Goal: Information Seeking & Learning: Learn about a topic

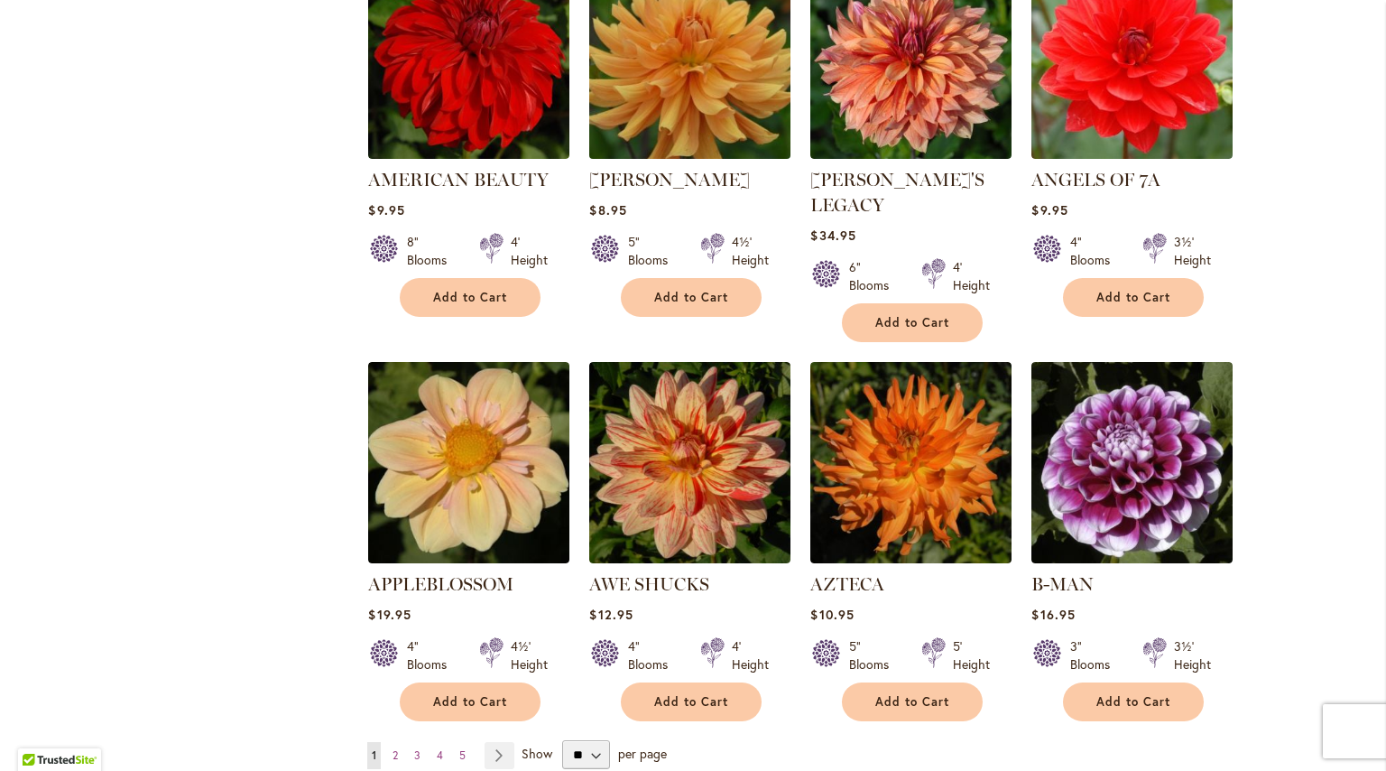
scroll to position [1216, 0]
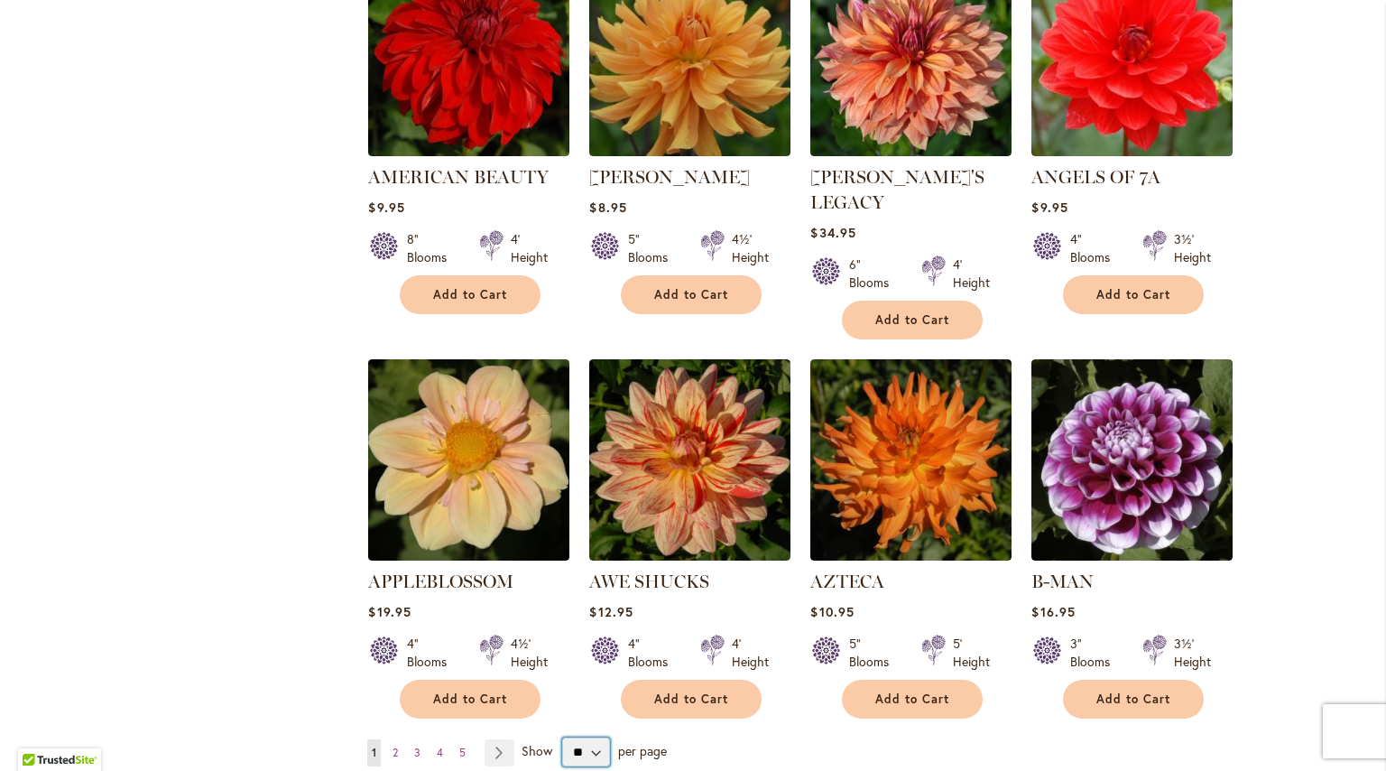
select select "**"
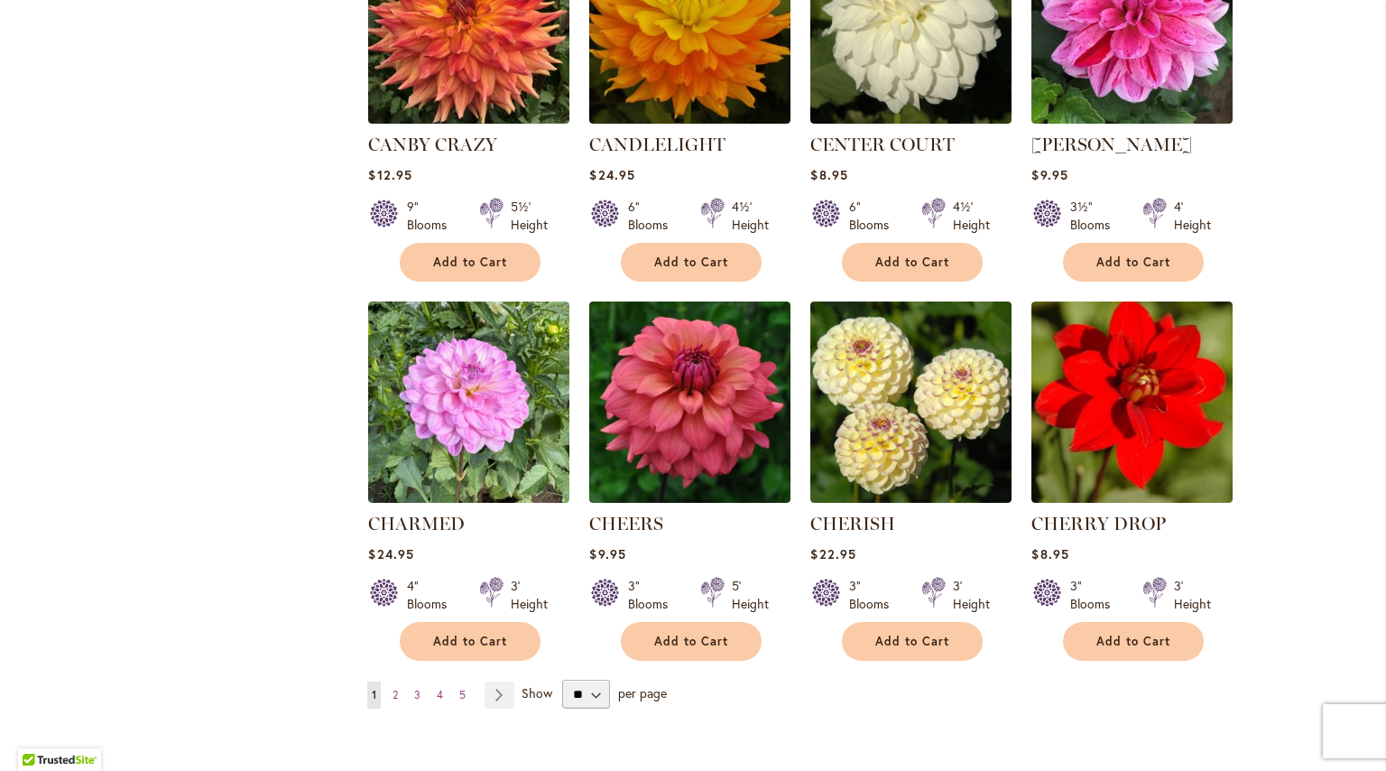
scroll to position [5881, 0]
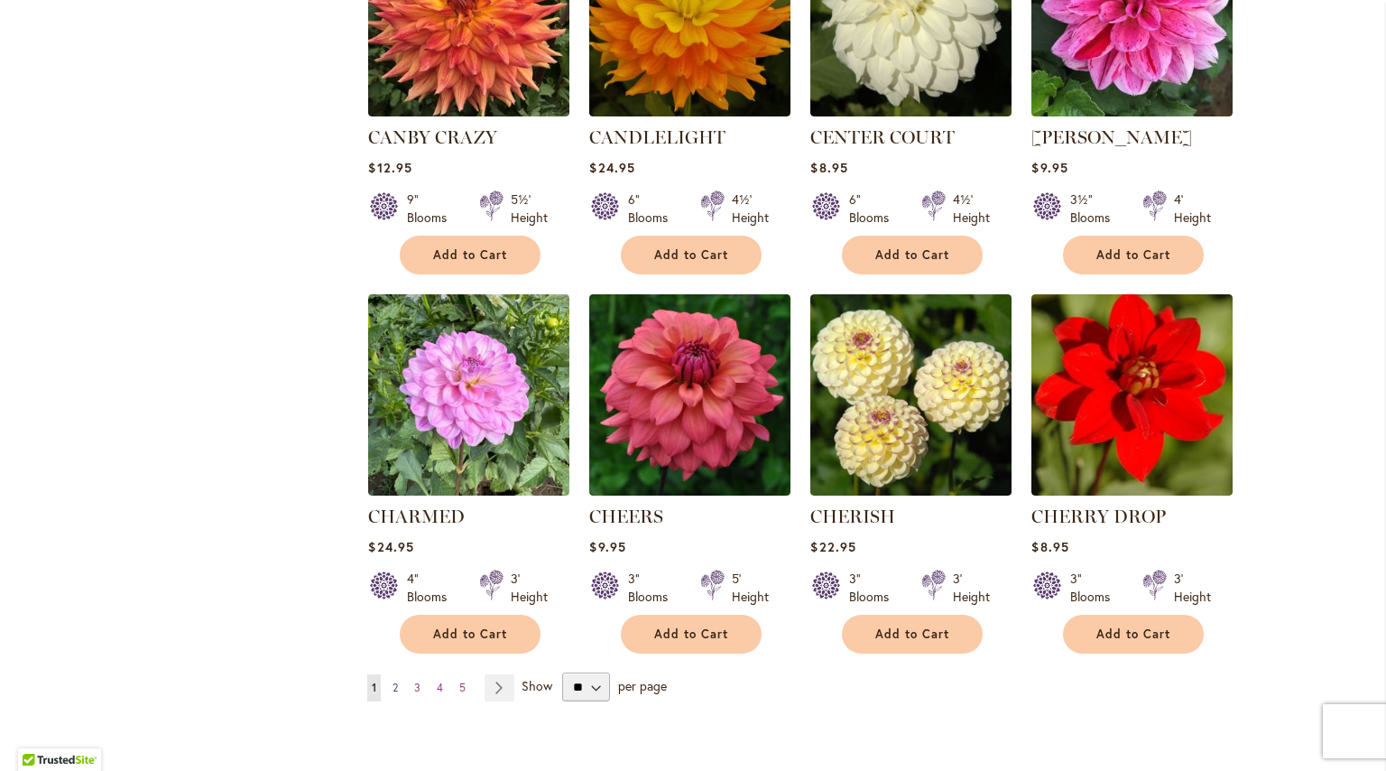
click at [395, 681] on span "2" at bounding box center [395, 688] width 5 height 14
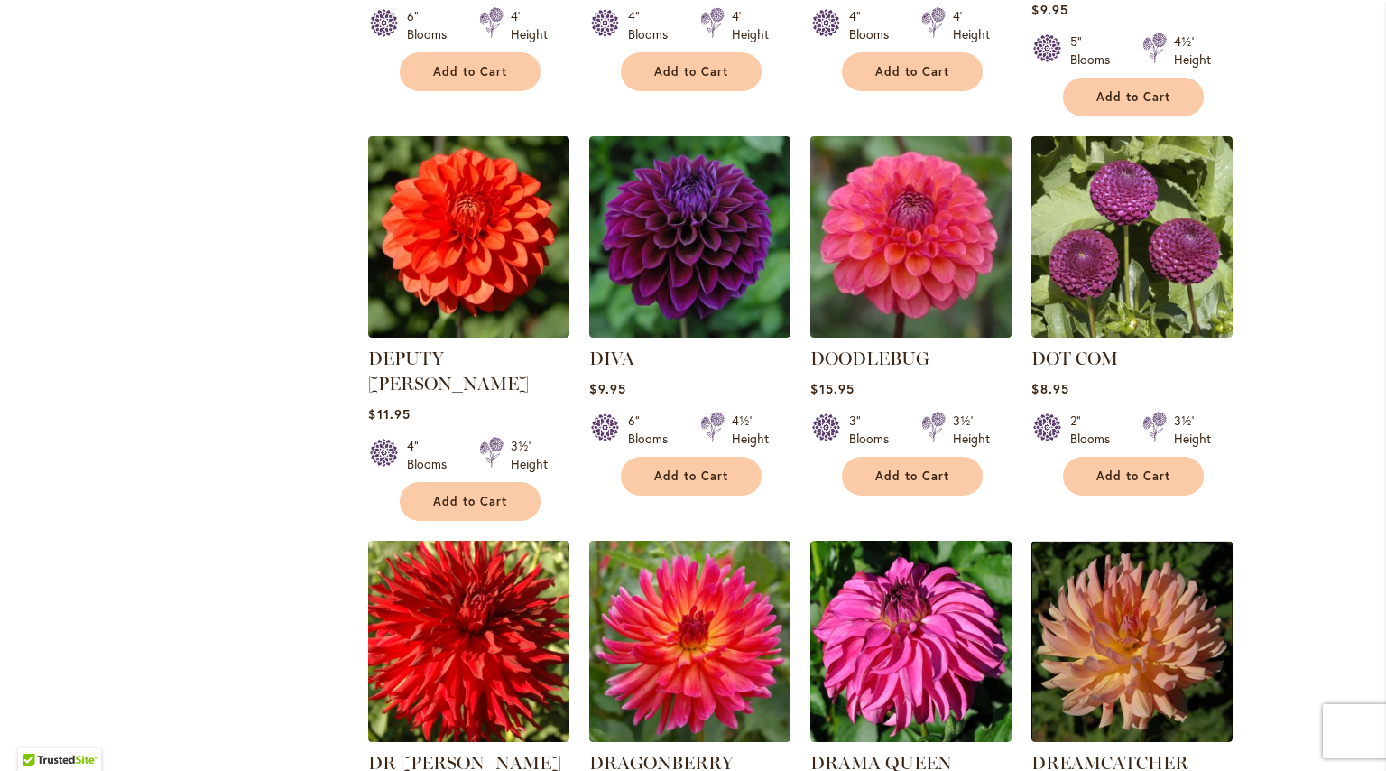
scroll to position [3036, 0]
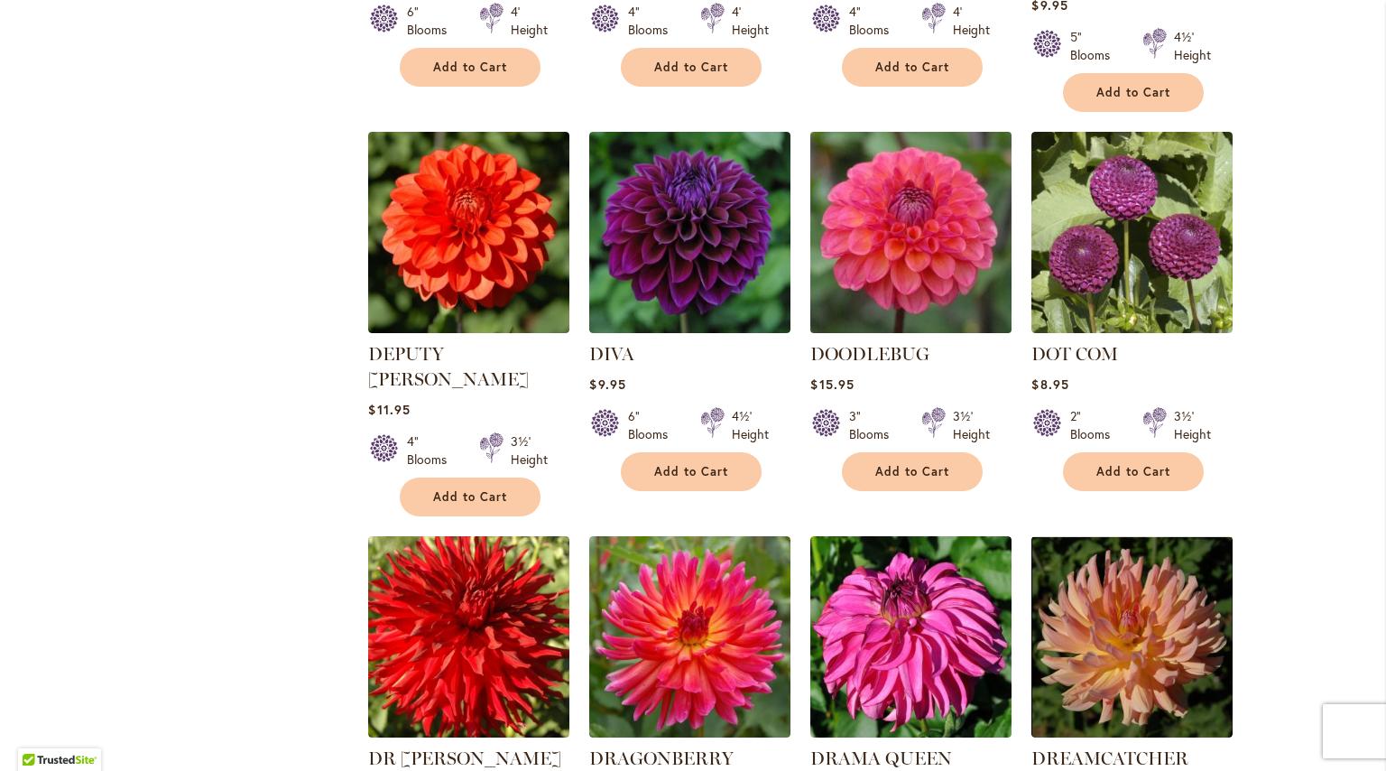
click at [882, 149] on img at bounding box center [911, 231] width 211 height 211
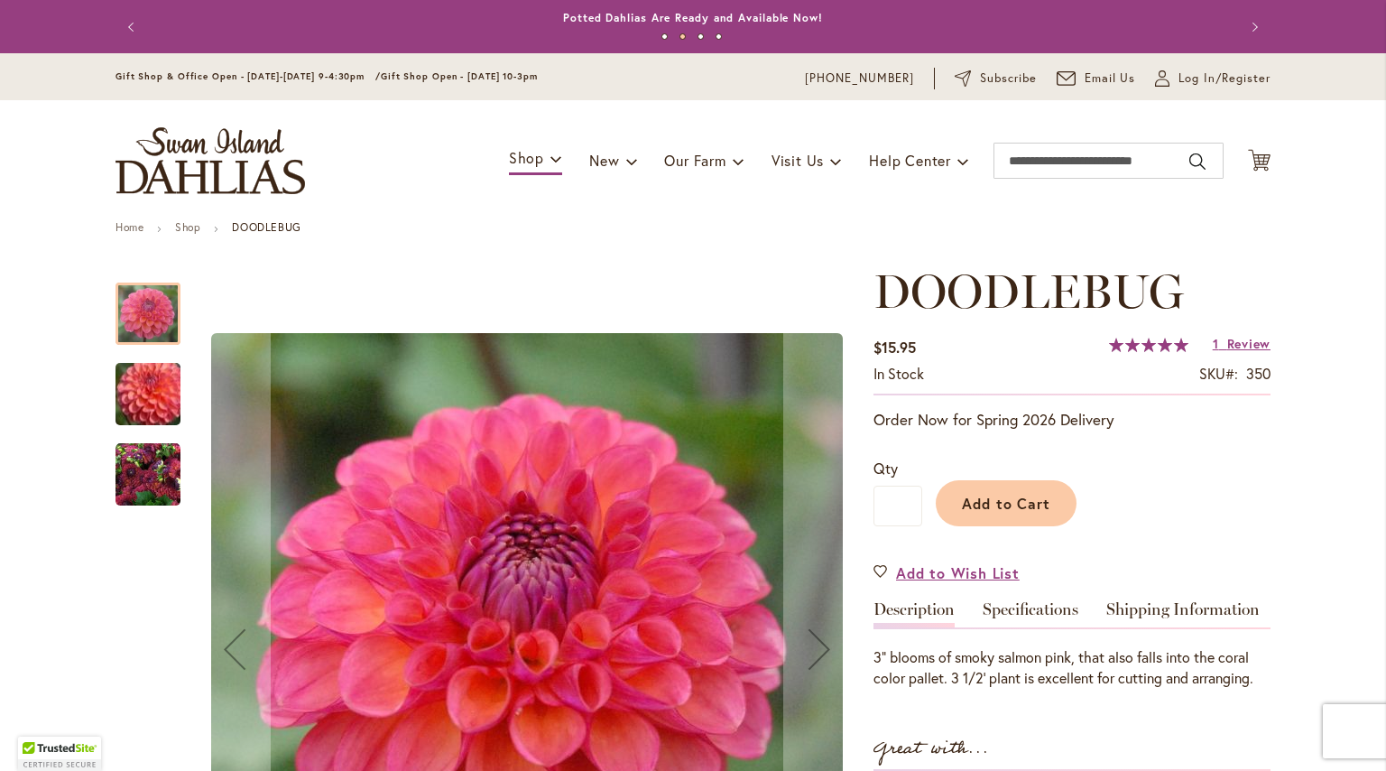
click at [141, 384] on img "DOODLEBUG" at bounding box center [148, 393] width 130 height 111
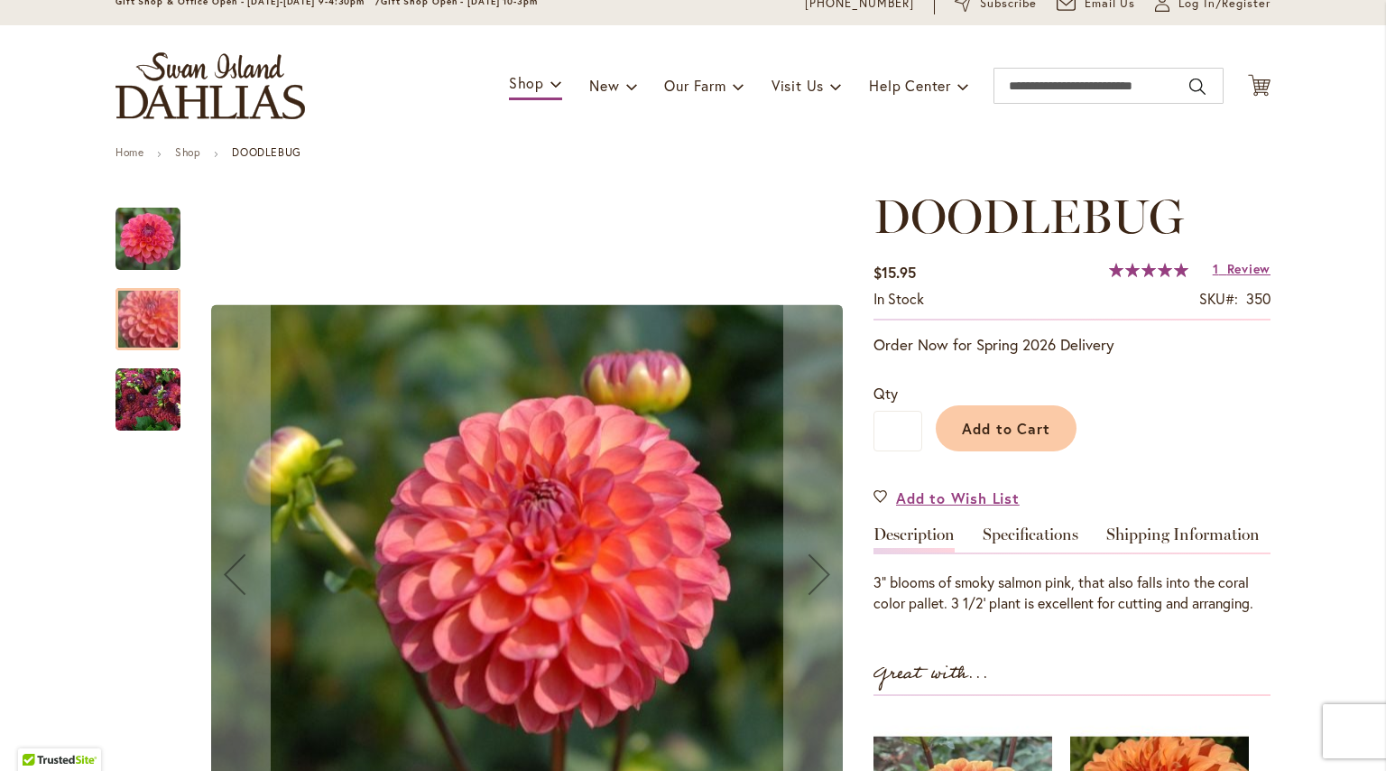
scroll to position [76, 0]
click at [141, 384] on img "DOODLEBUG" at bounding box center [148, 398] width 65 height 65
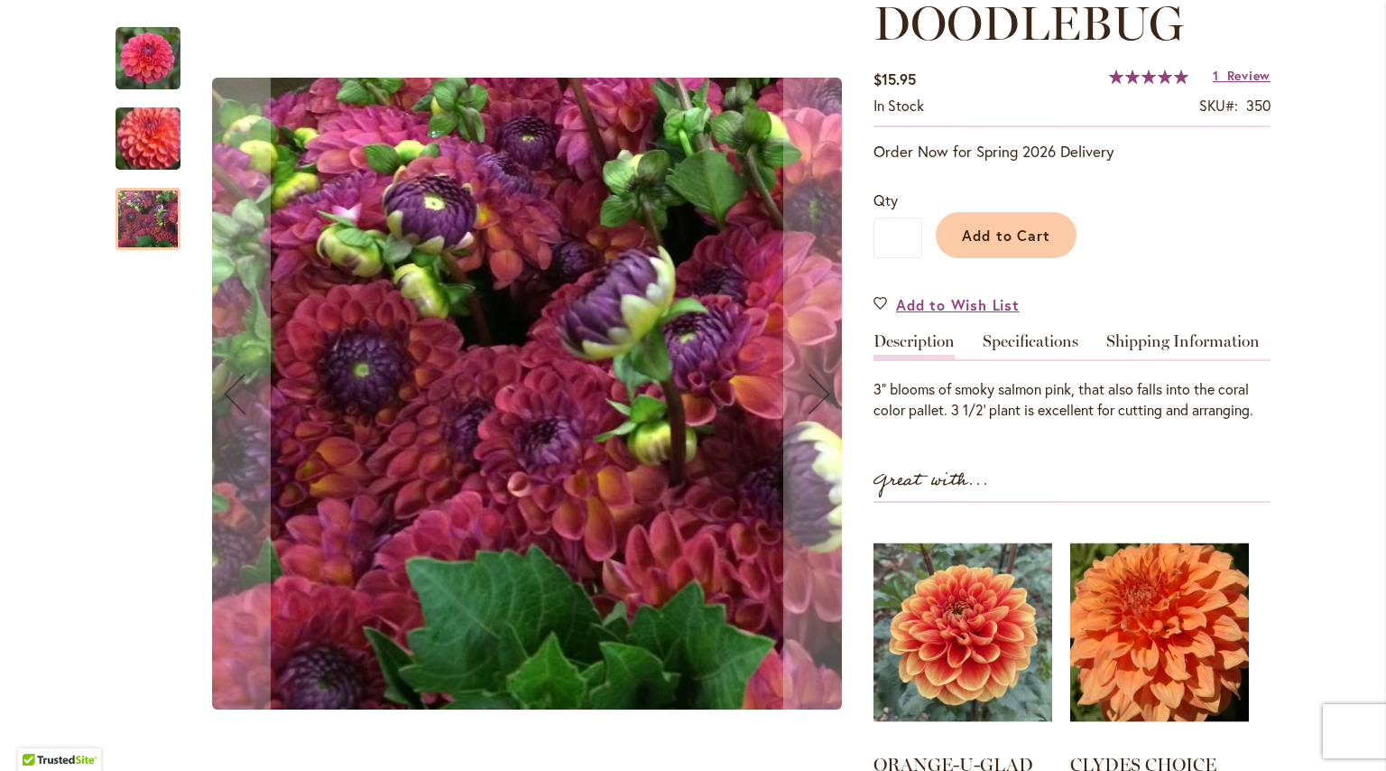
scroll to position [264, 0]
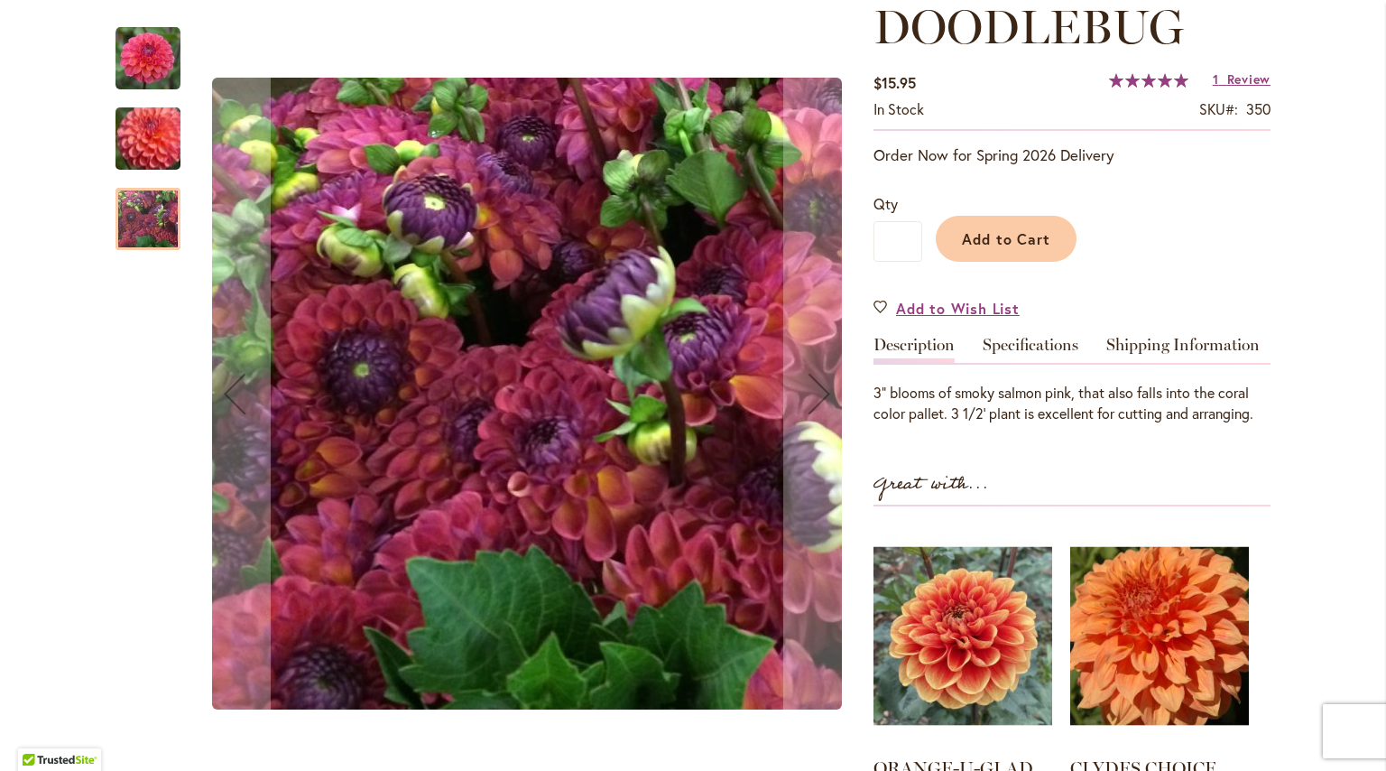
click at [150, 54] on img "DOODLEBUG" at bounding box center [148, 58] width 65 height 65
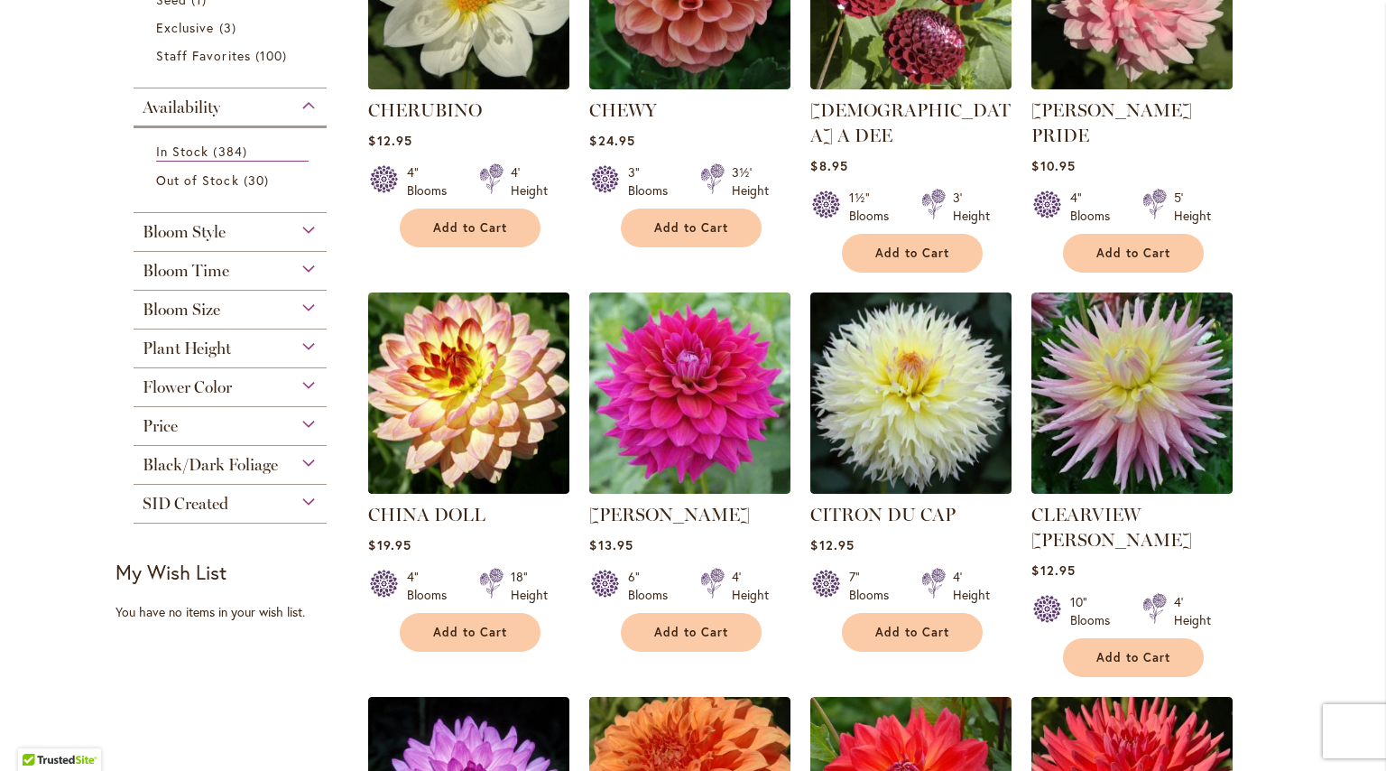
scroll to position [525, 0]
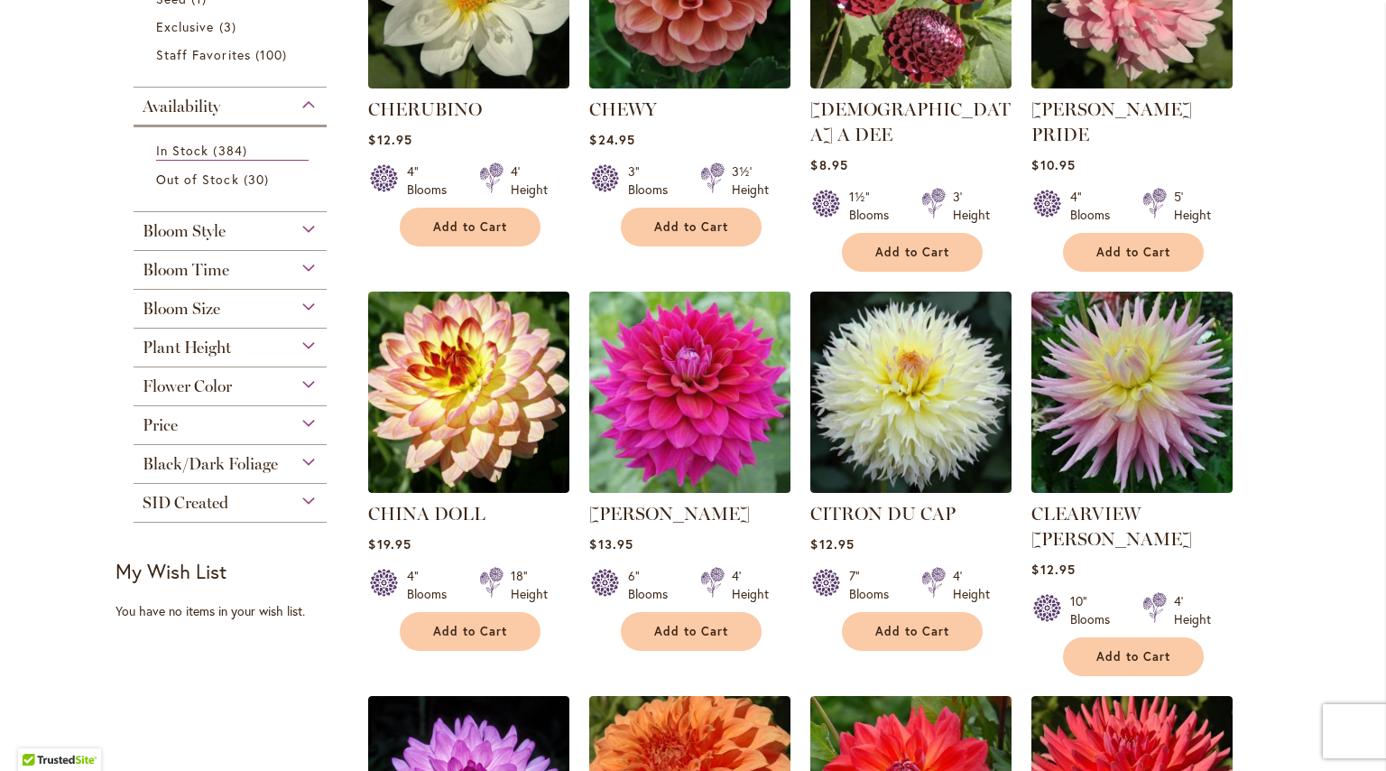
click at [737, 366] on img at bounding box center [690, 391] width 211 height 211
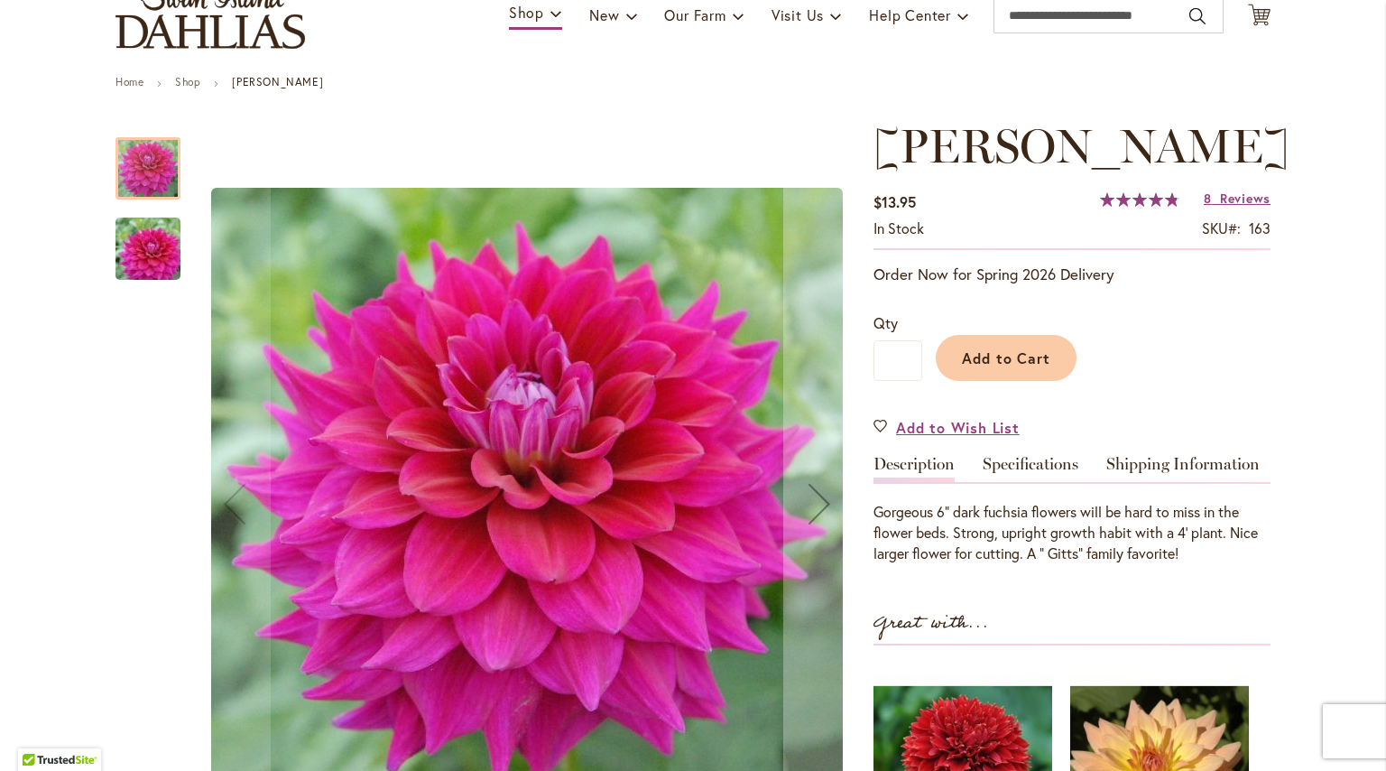
scroll to position [153, 0]
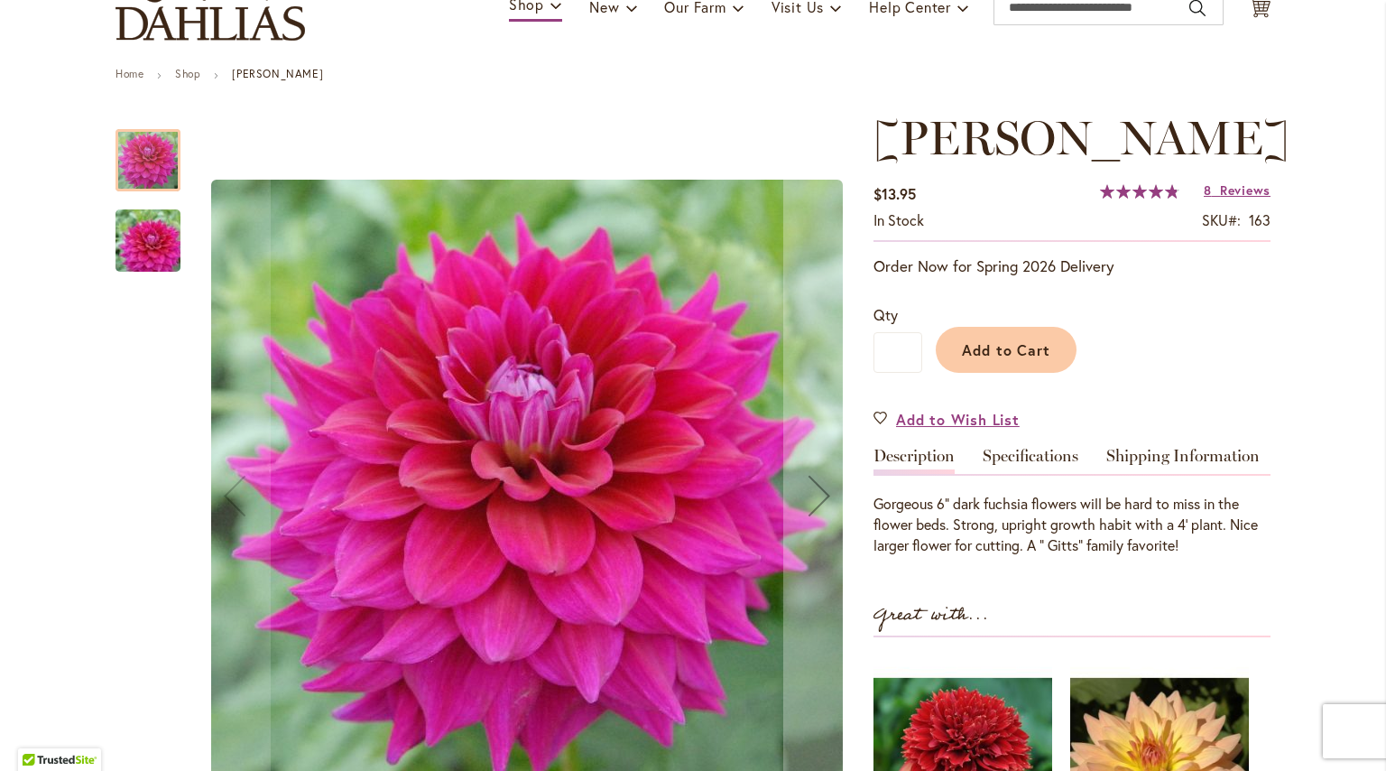
click at [151, 246] on img "CHLOE JANAE" at bounding box center [148, 241] width 130 height 87
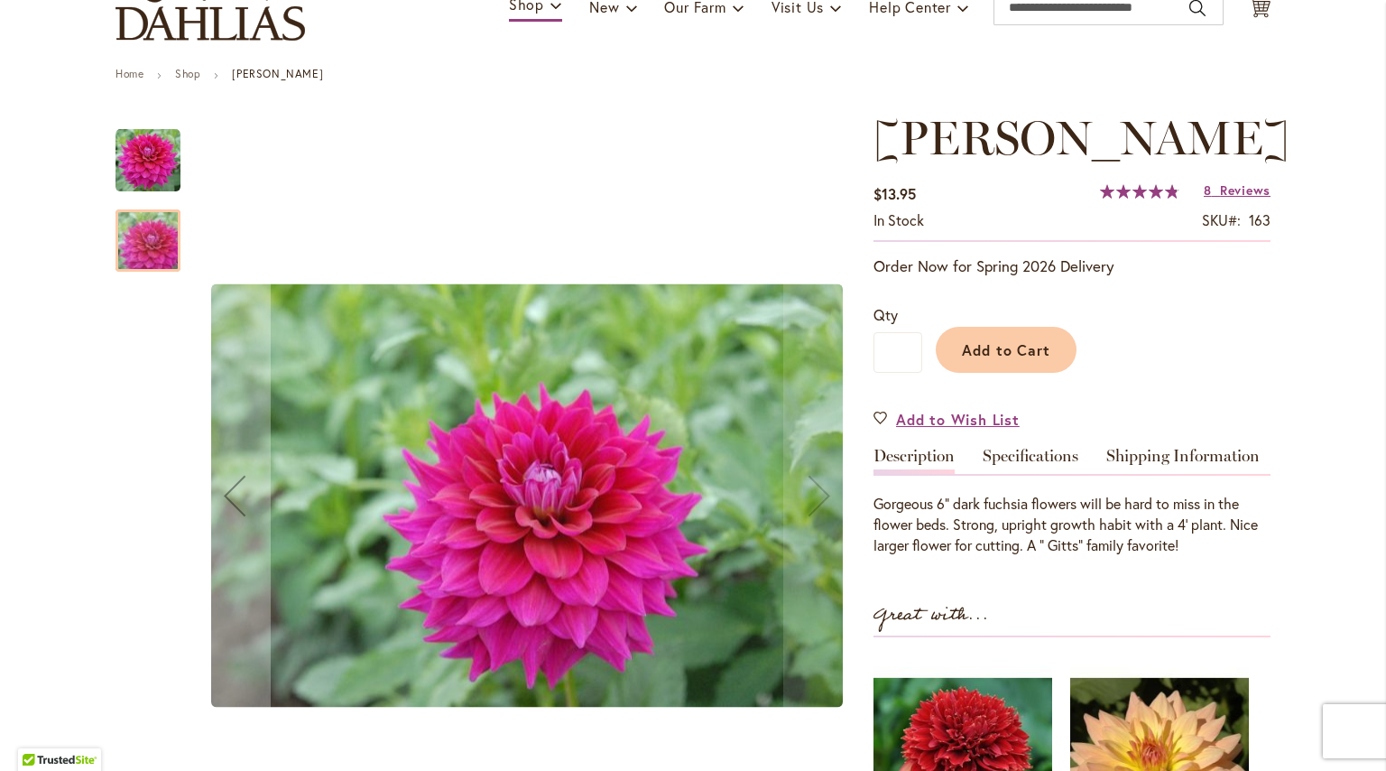
click at [148, 177] on img "CHLOE JANAE" at bounding box center [148, 160] width 65 height 65
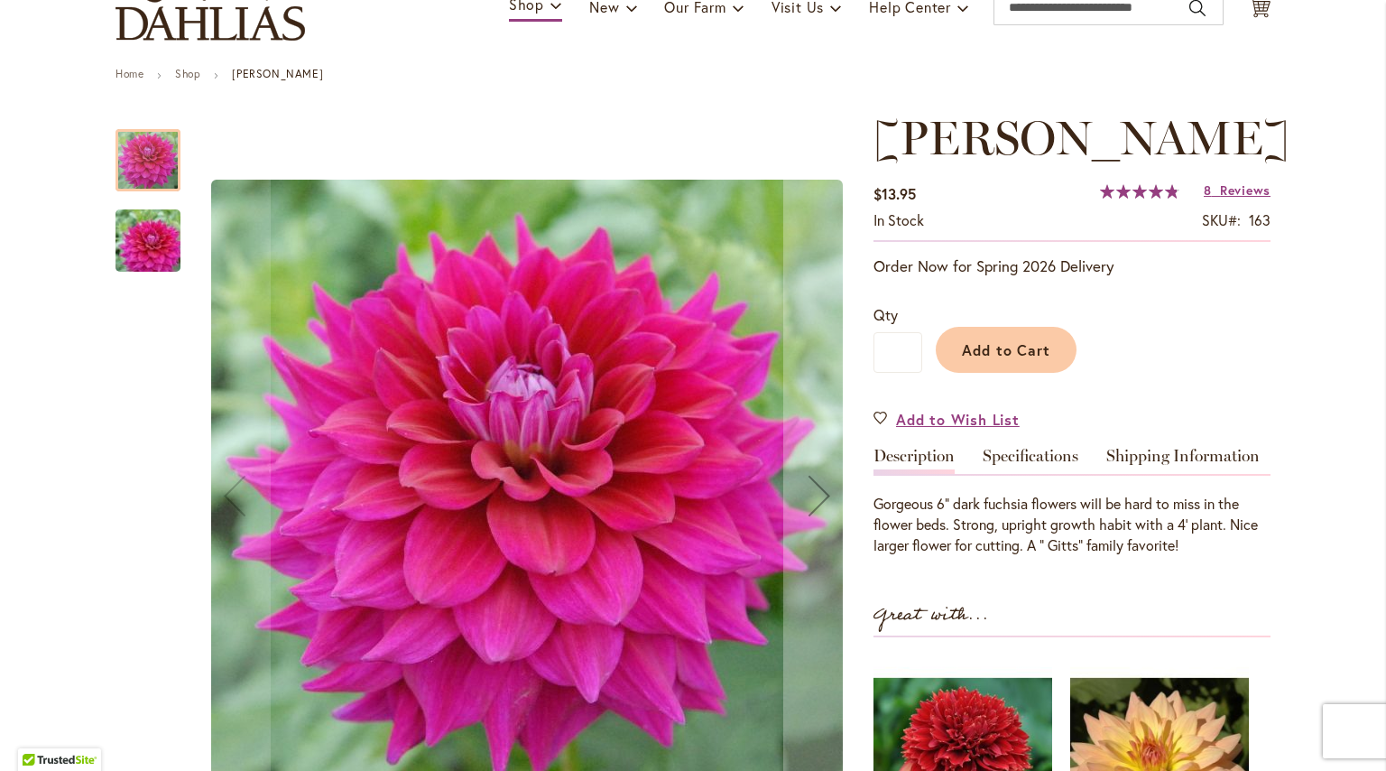
click at [146, 227] on img "CHLOE JANAE" at bounding box center [148, 241] width 130 height 87
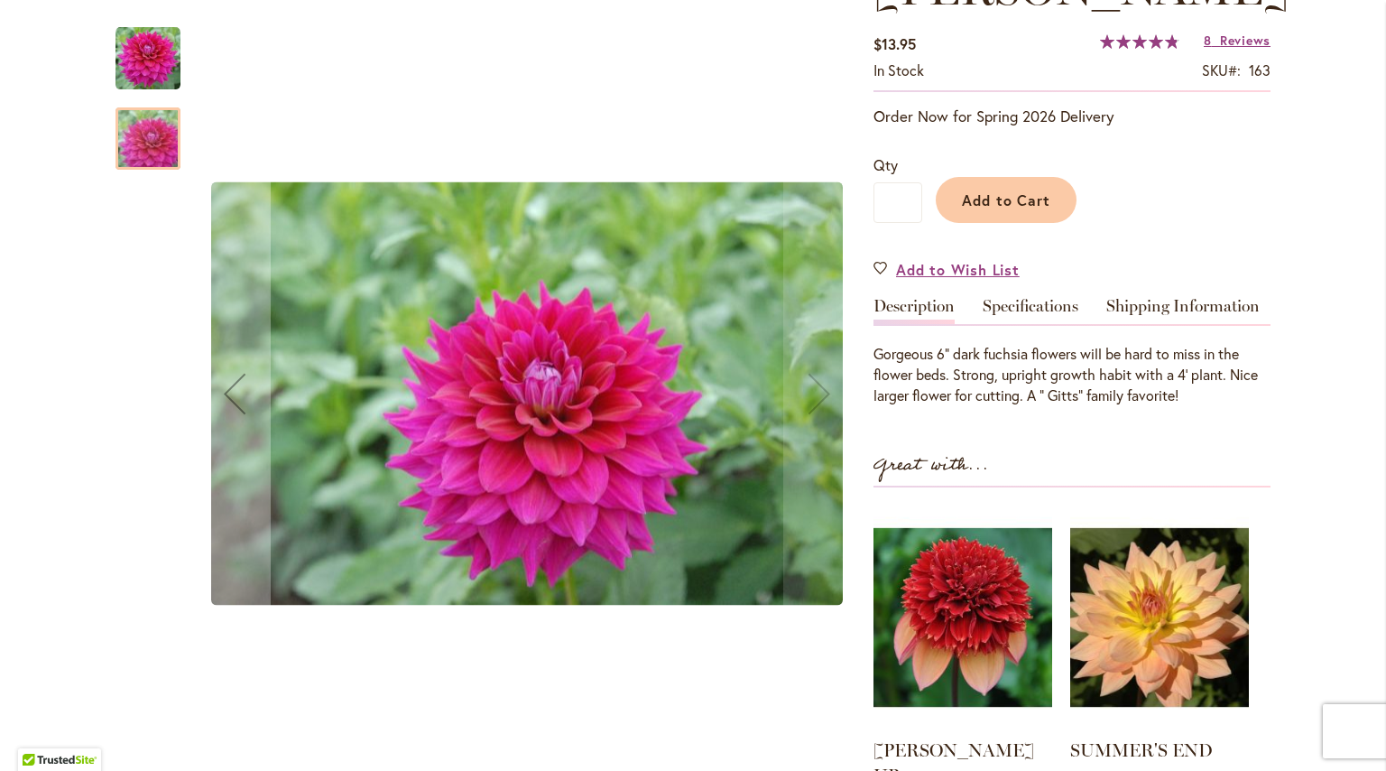
scroll to position [325, 0]
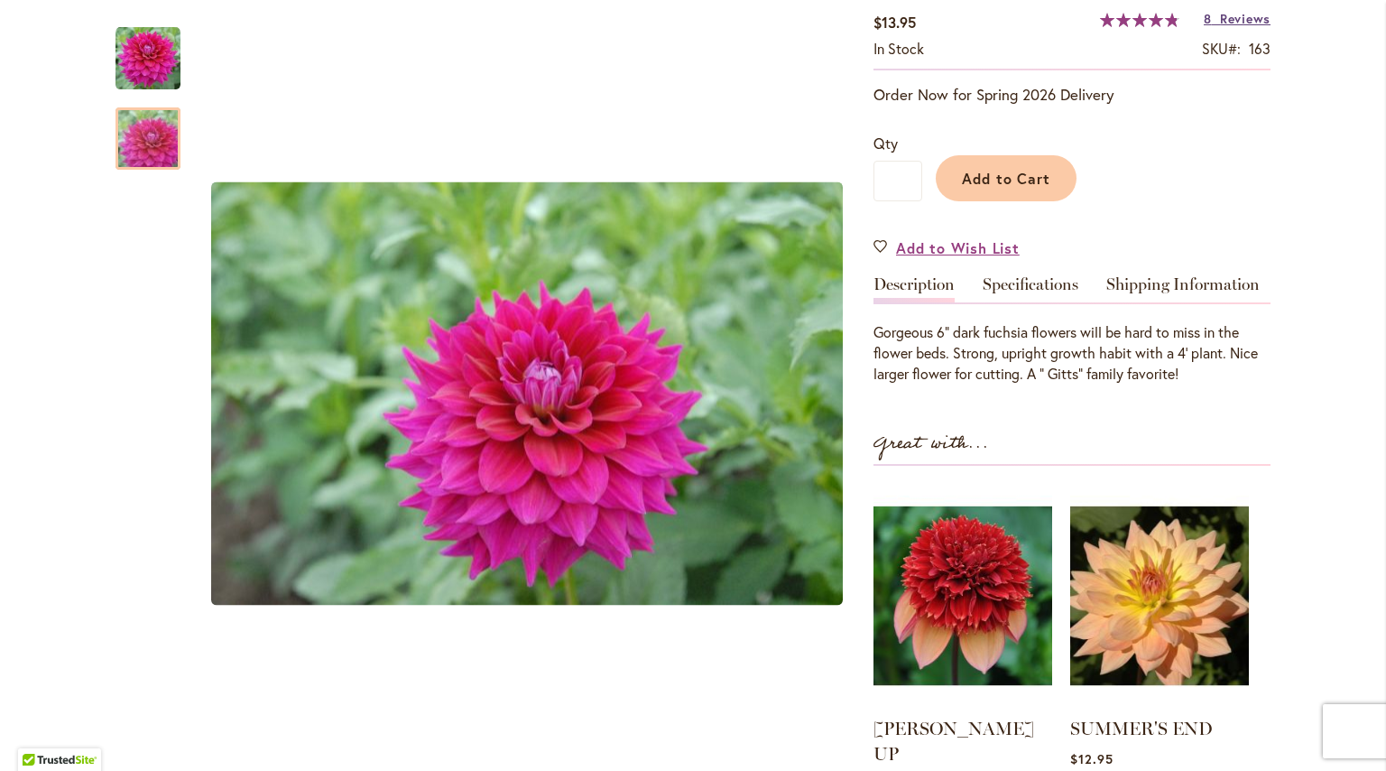
click at [1251, 23] on span "Reviews" at bounding box center [1245, 18] width 51 height 17
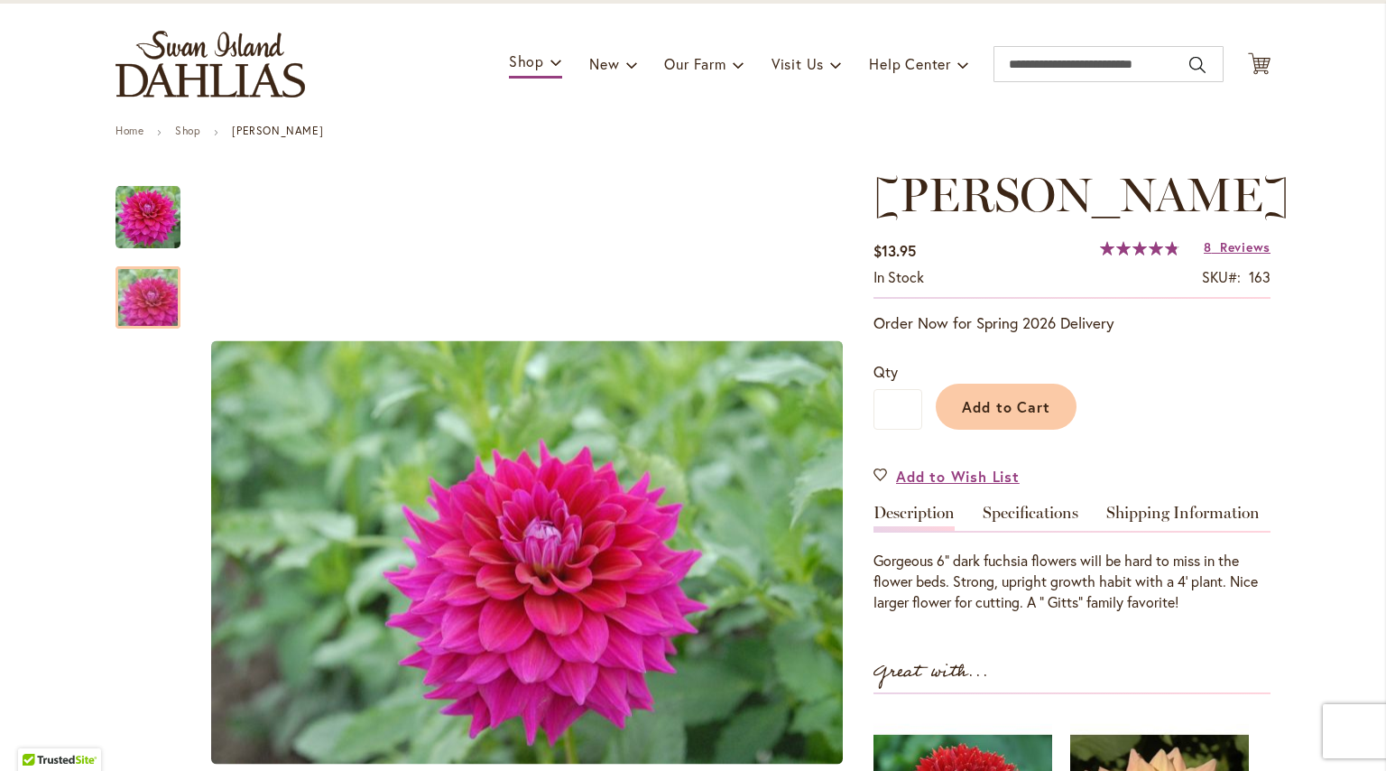
scroll to position [124, 0]
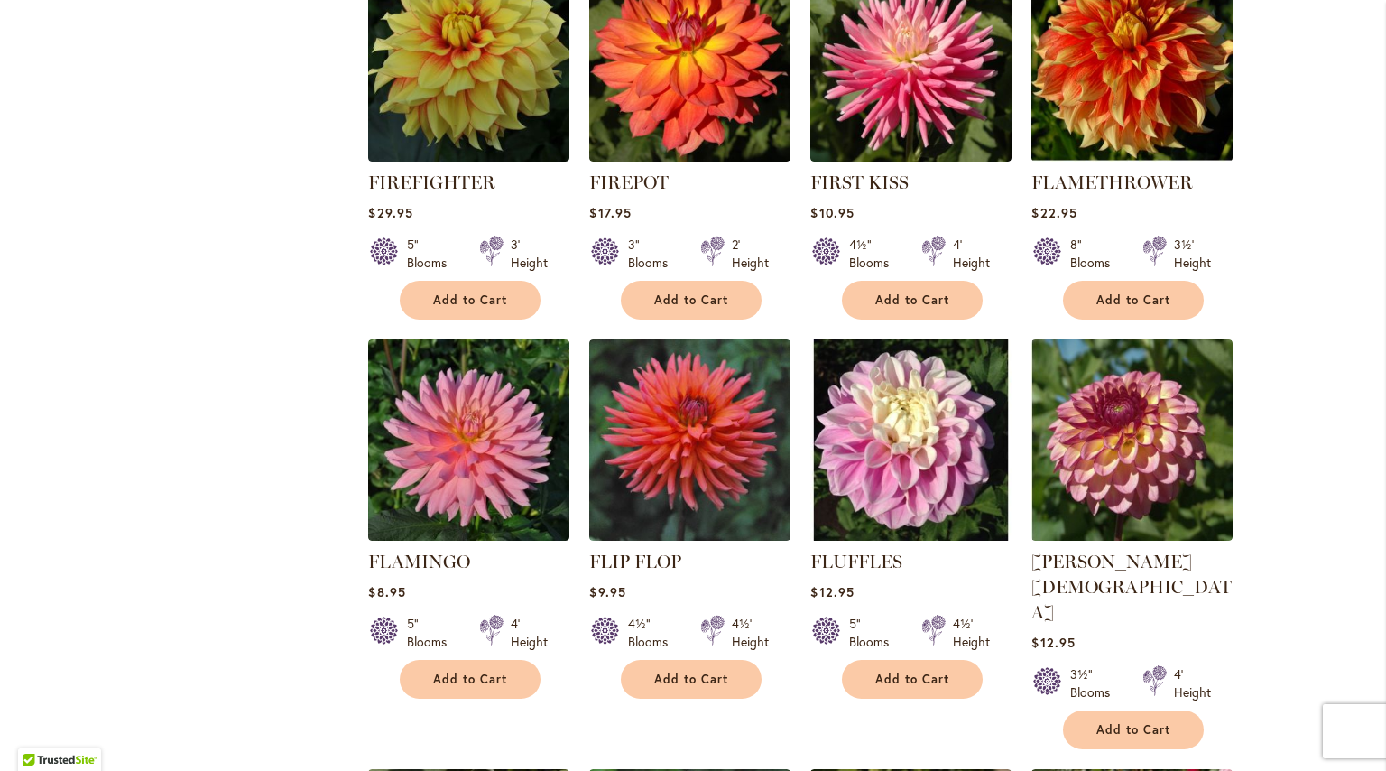
scroll to position [5598, 0]
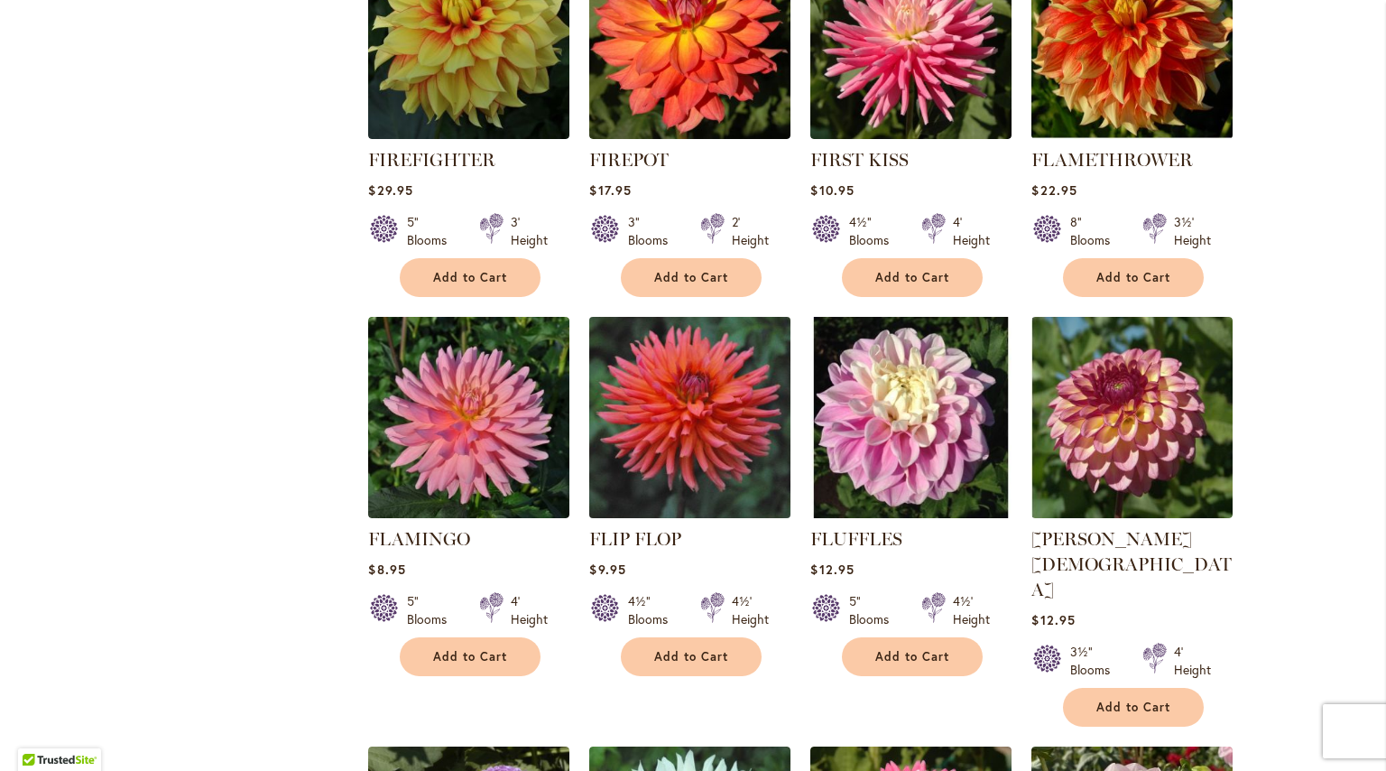
click at [661, 311] on img at bounding box center [690, 416] width 211 height 211
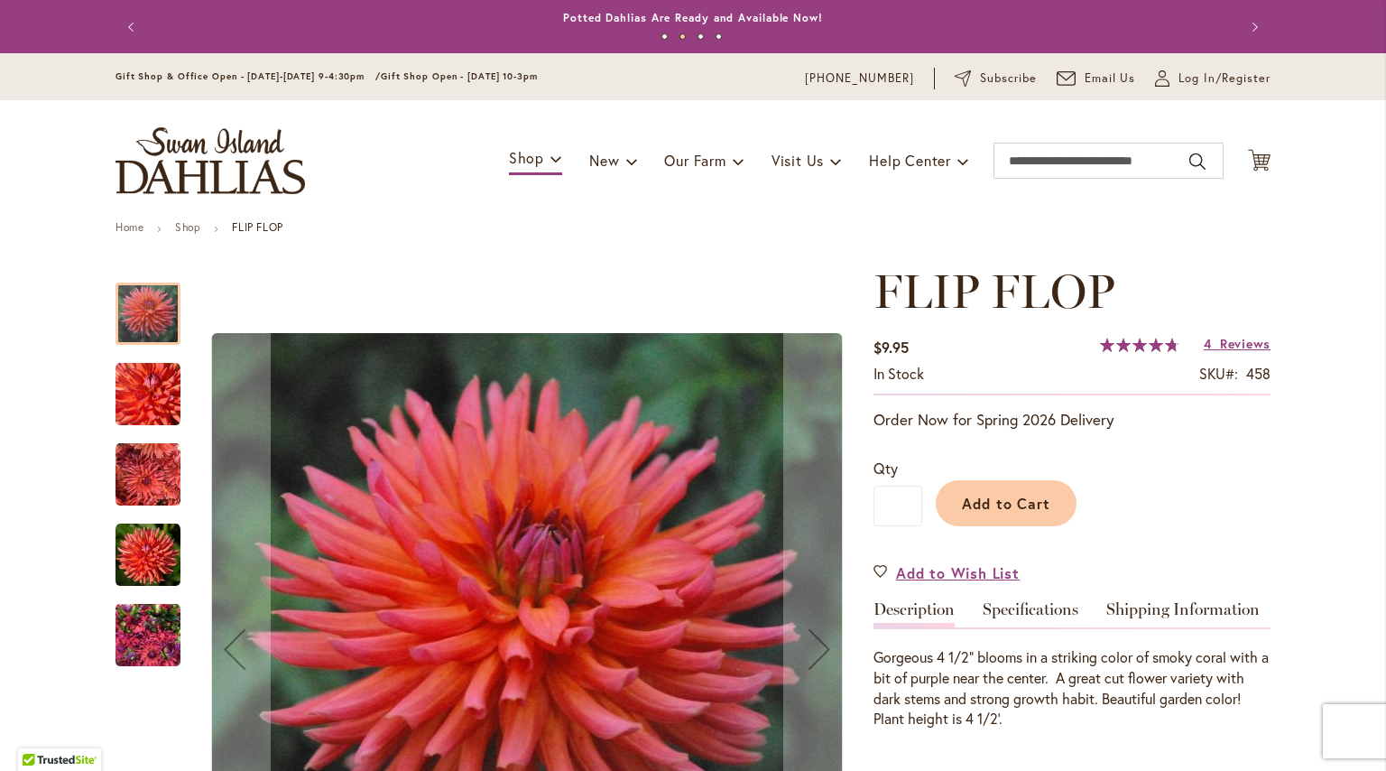
click at [154, 407] on img "FLIP FLOP" at bounding box center [148, 394] width 65 height 65
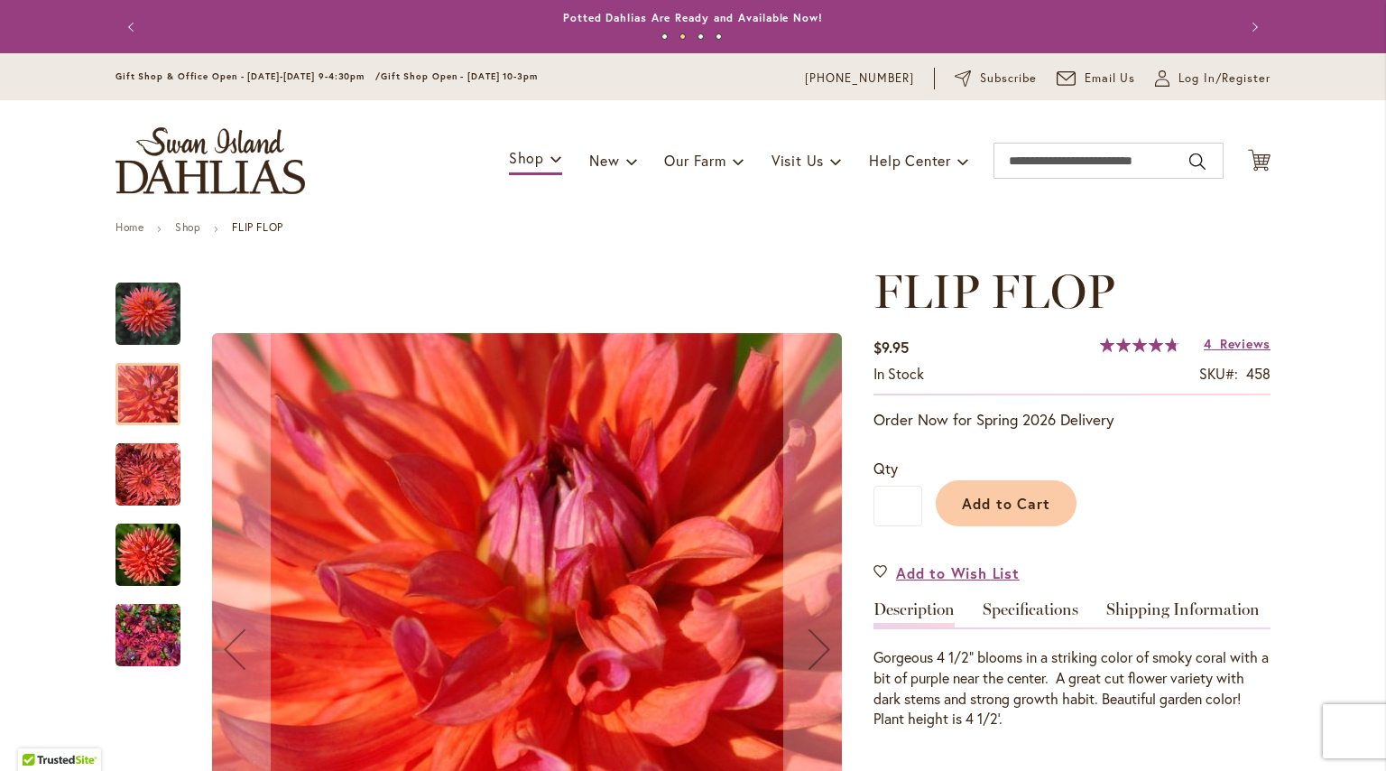
click at [144, 459] on img "FLIP FLOP" at bounding box center [148, 474] width 65 height 65
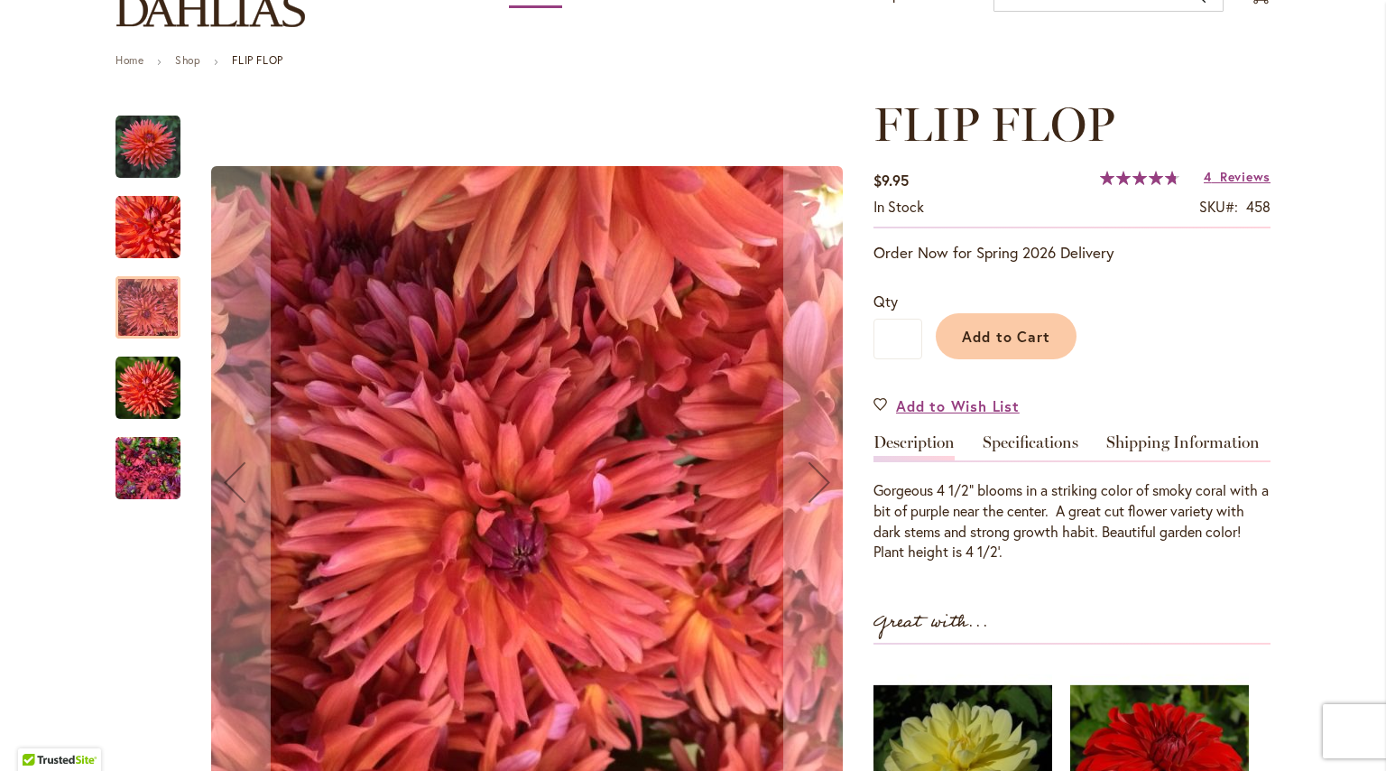
scroll to position [180, 0]
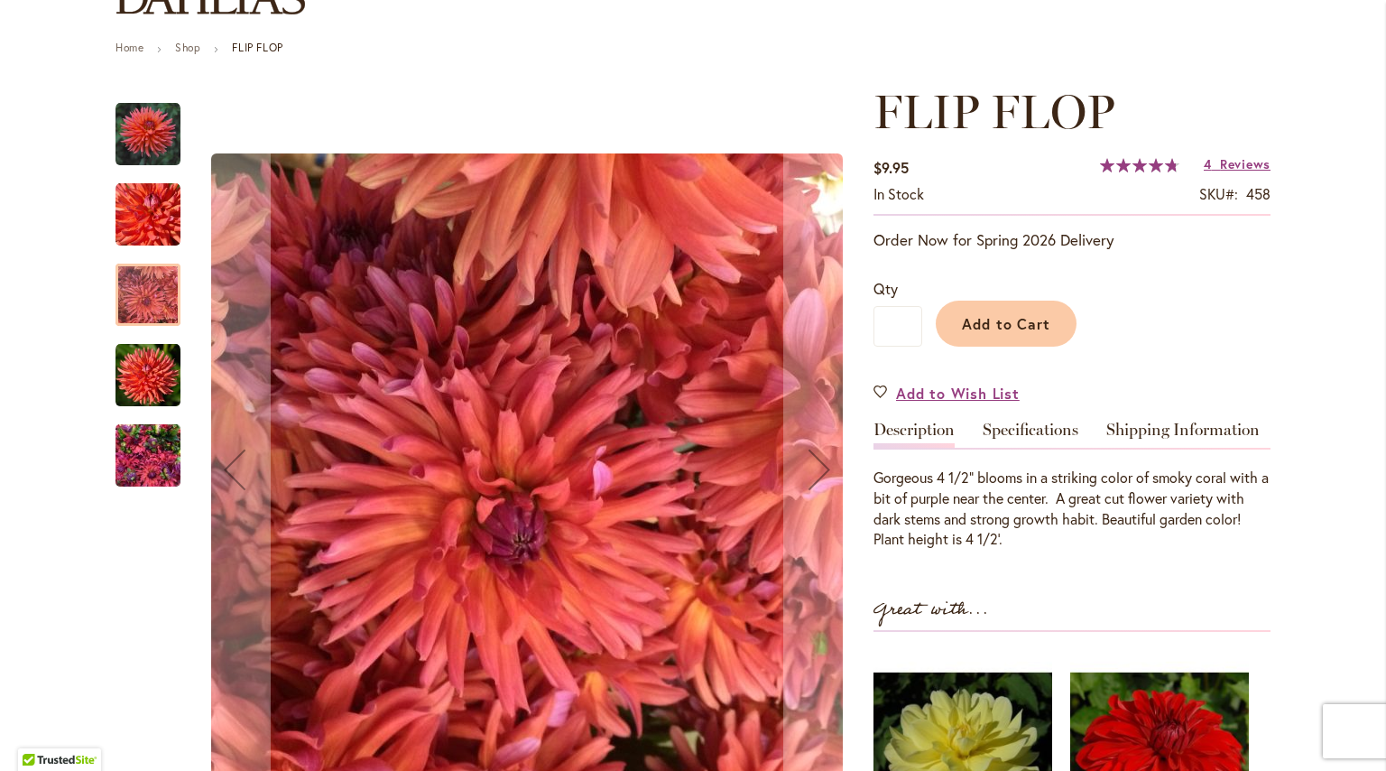
click at [164, 389] on img "FLIP FLOP" at bounding box center [148, 375] width 65 height 65
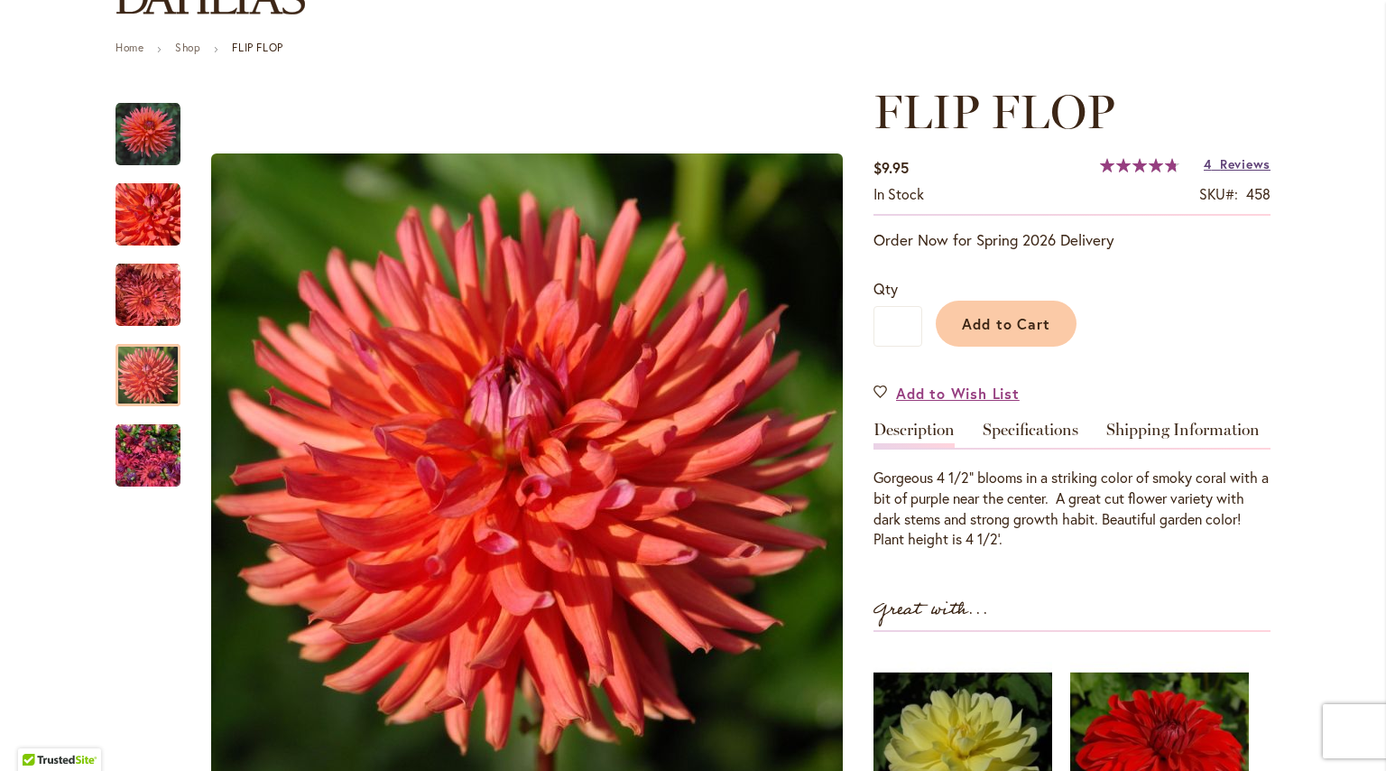
click at [1229, 162] on span "Reviews" at bounding box center [1245, 163] width 51 height 17
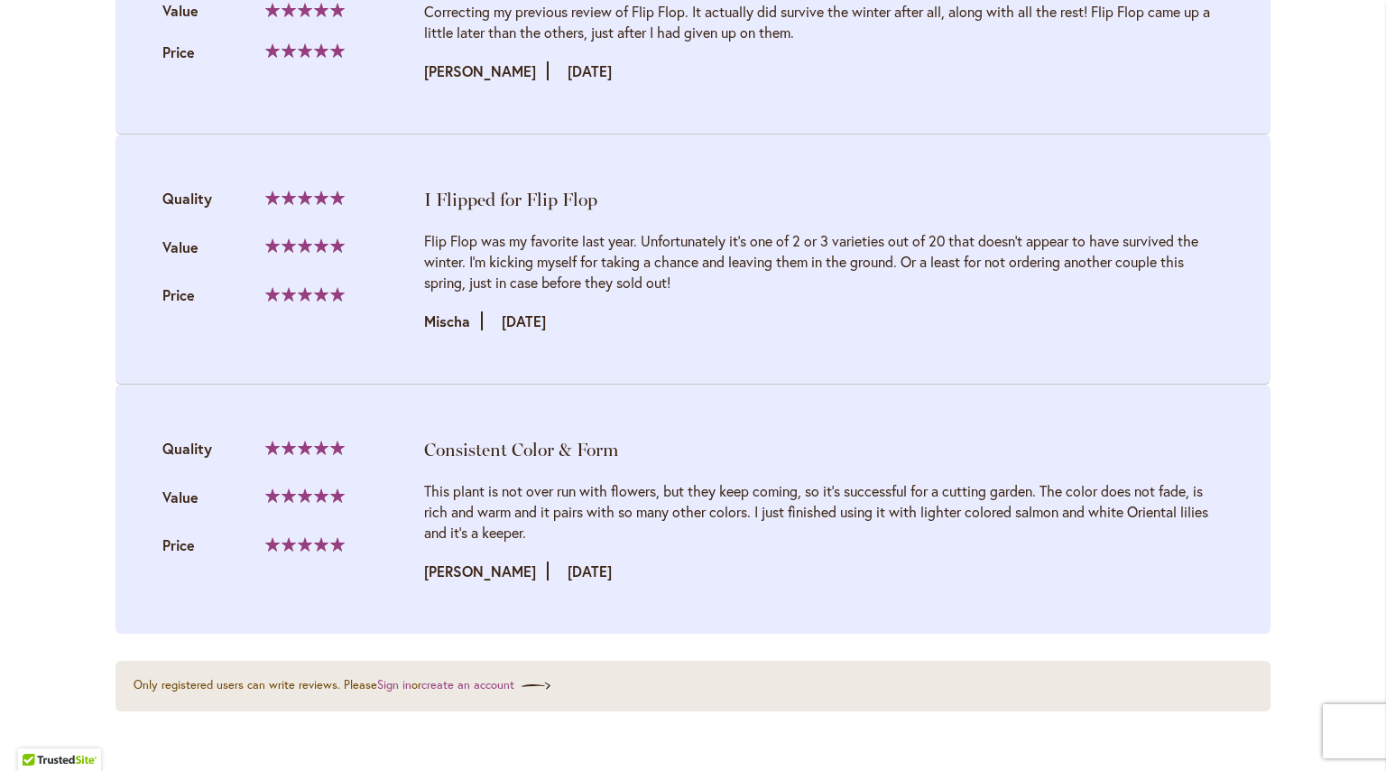
scroll to position [2329, 0]
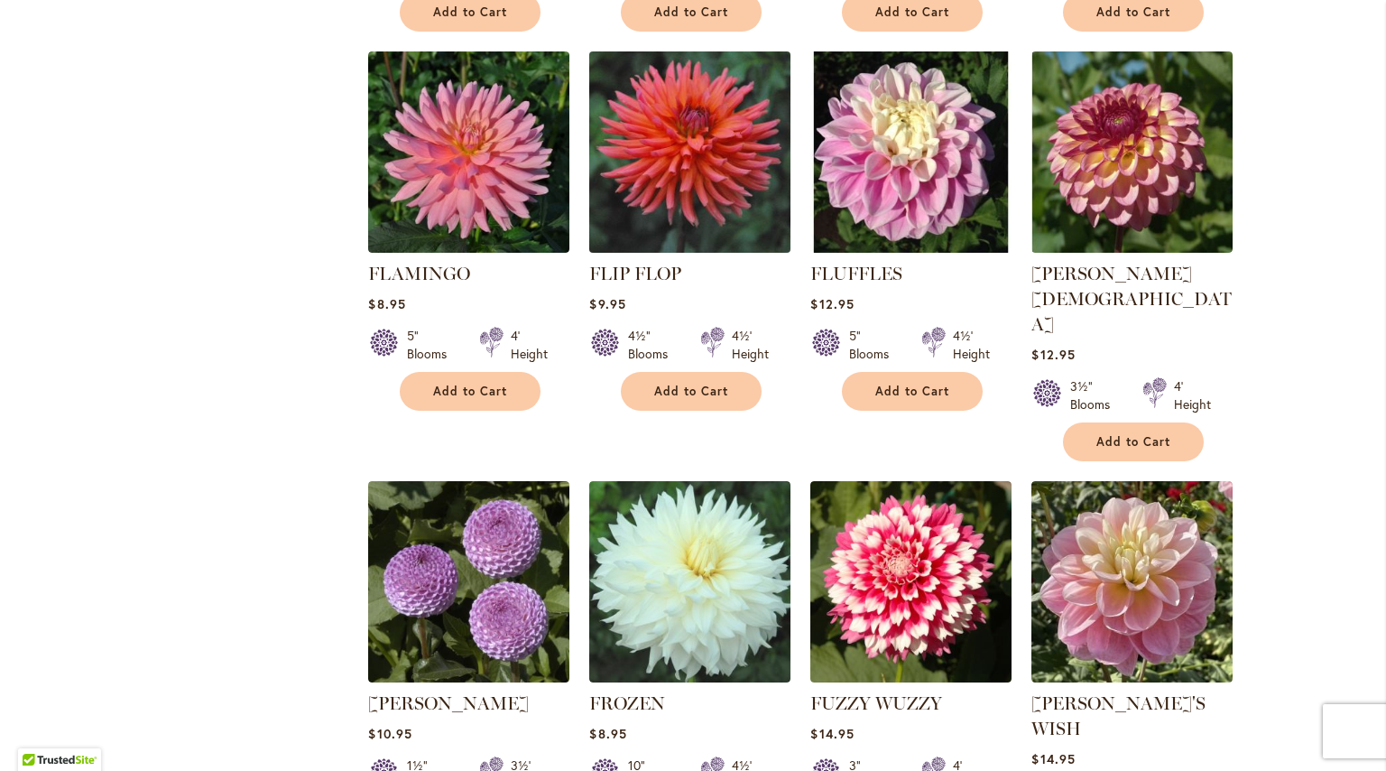
scroll to position [5864, 0]
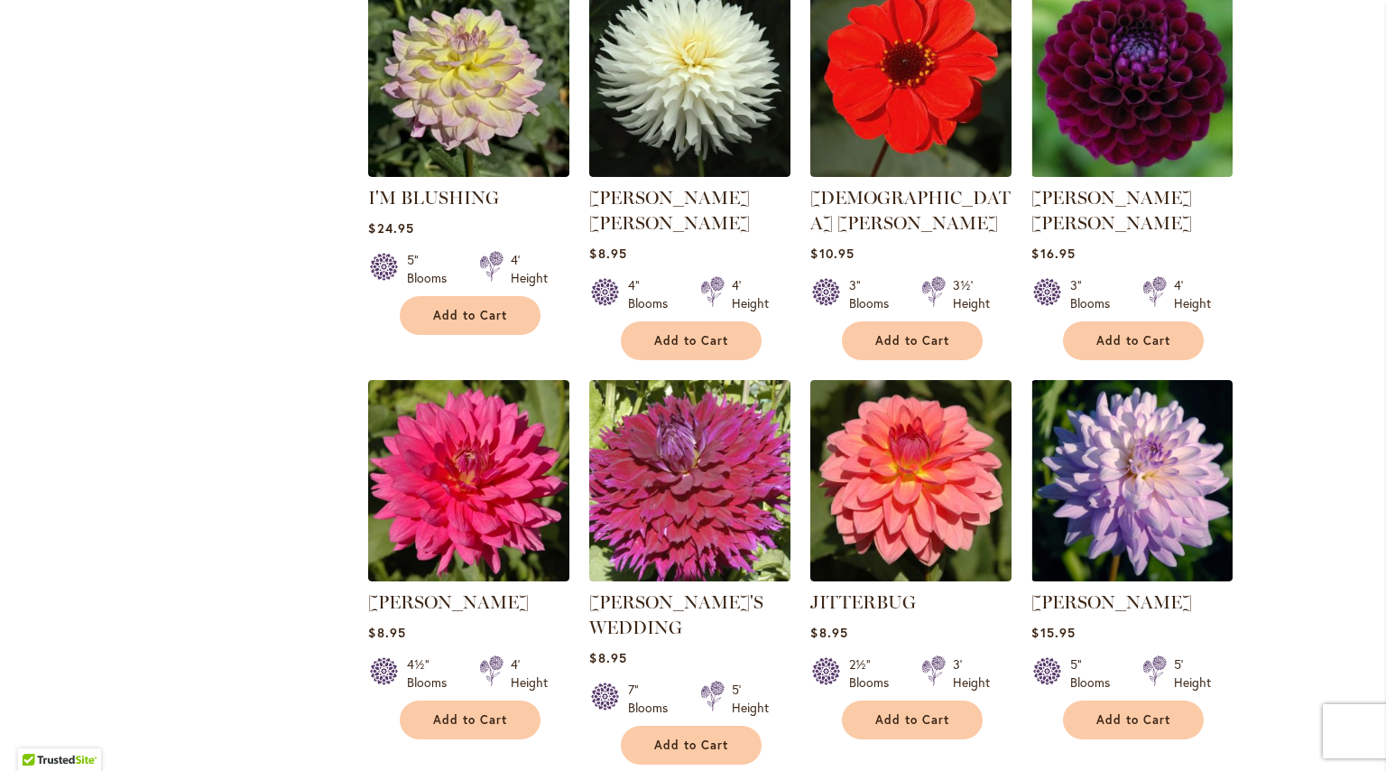
scroll to position [5950, 0]
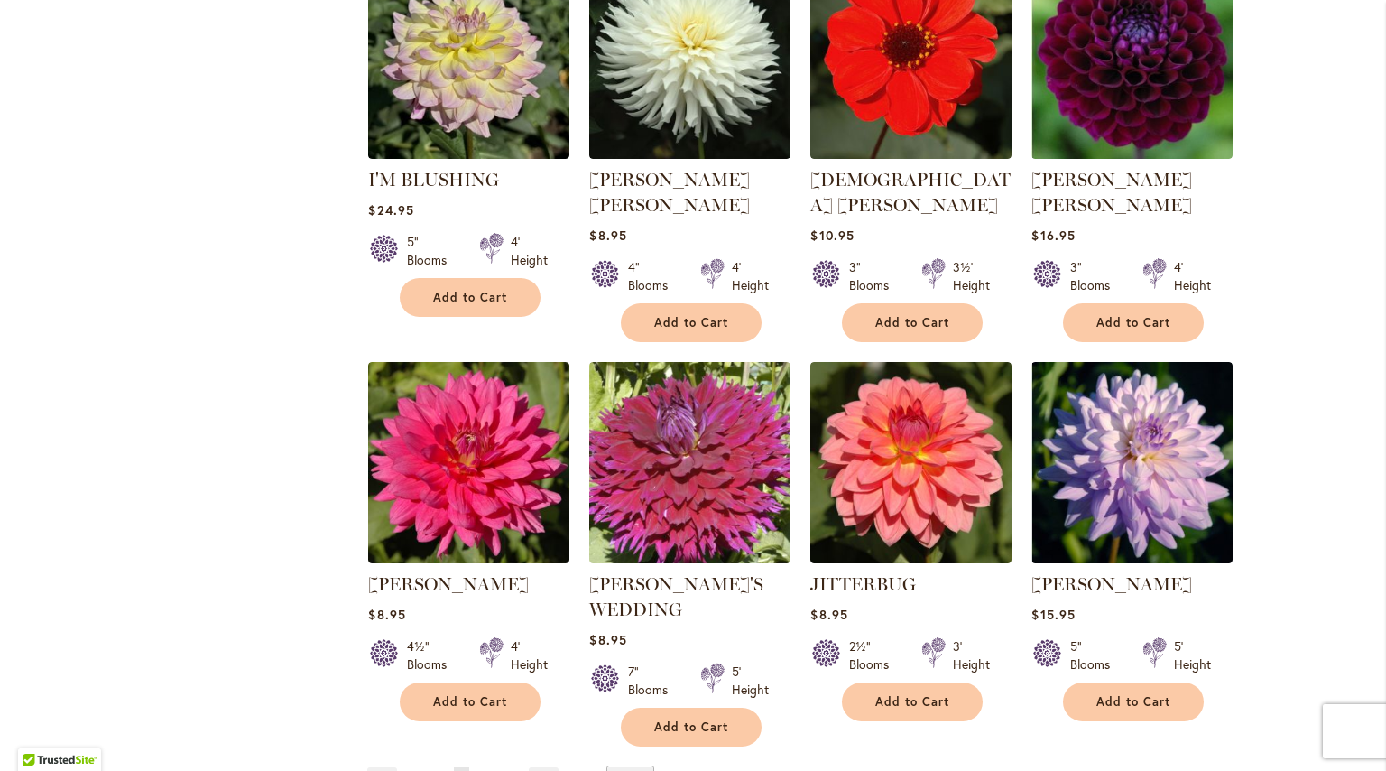
click at [484, 770] on span "4" at bounding box center [484, 781] width 6 height 14
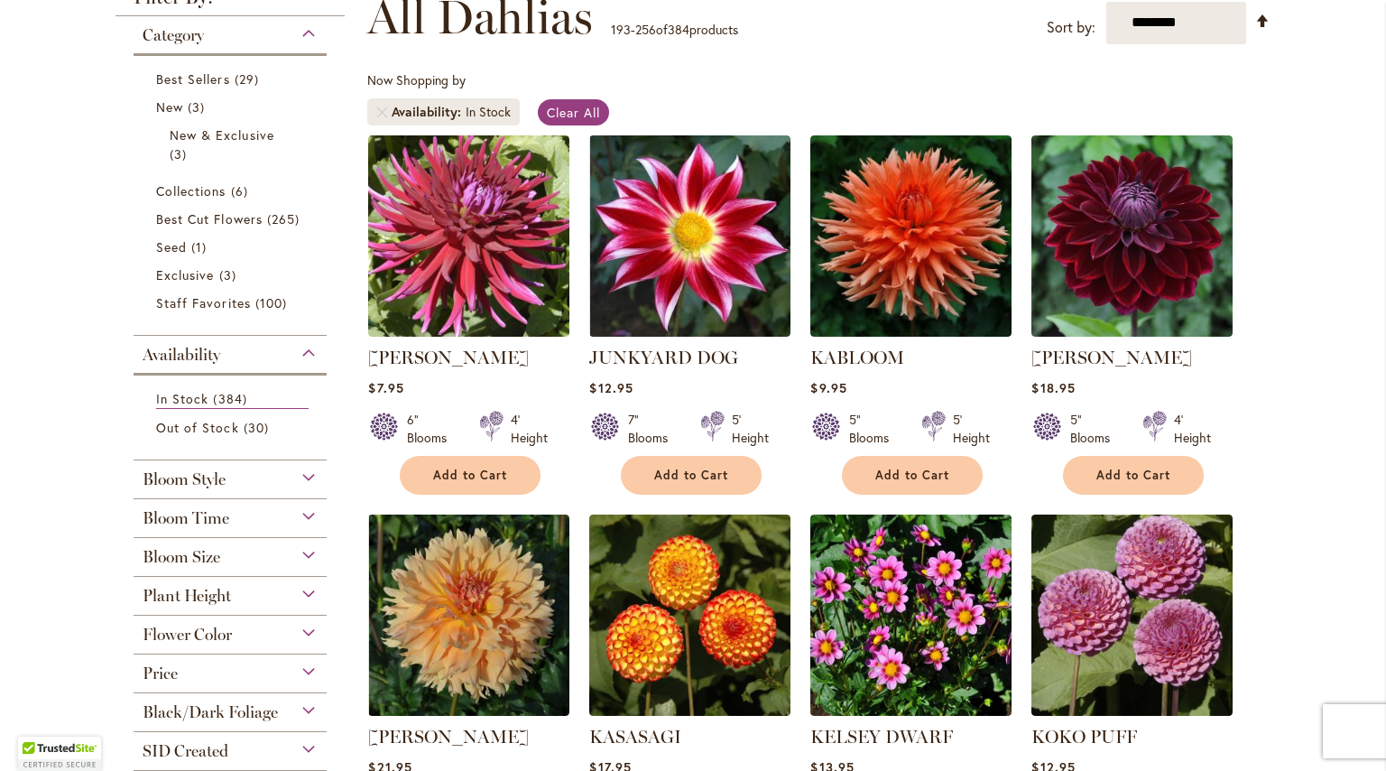
scroll to position [269, 0]
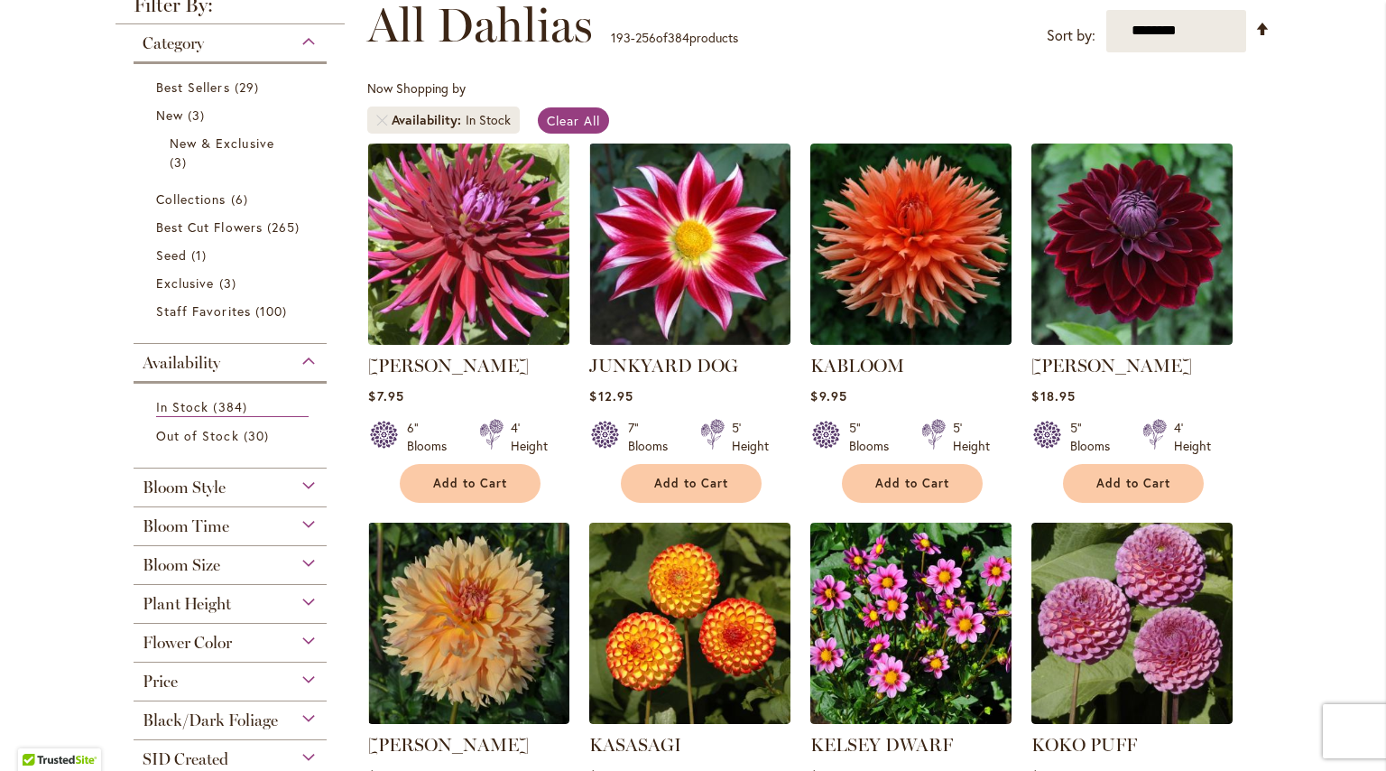
click at [484, 319] on img at bounding box center [469, 243] width 211 height 211
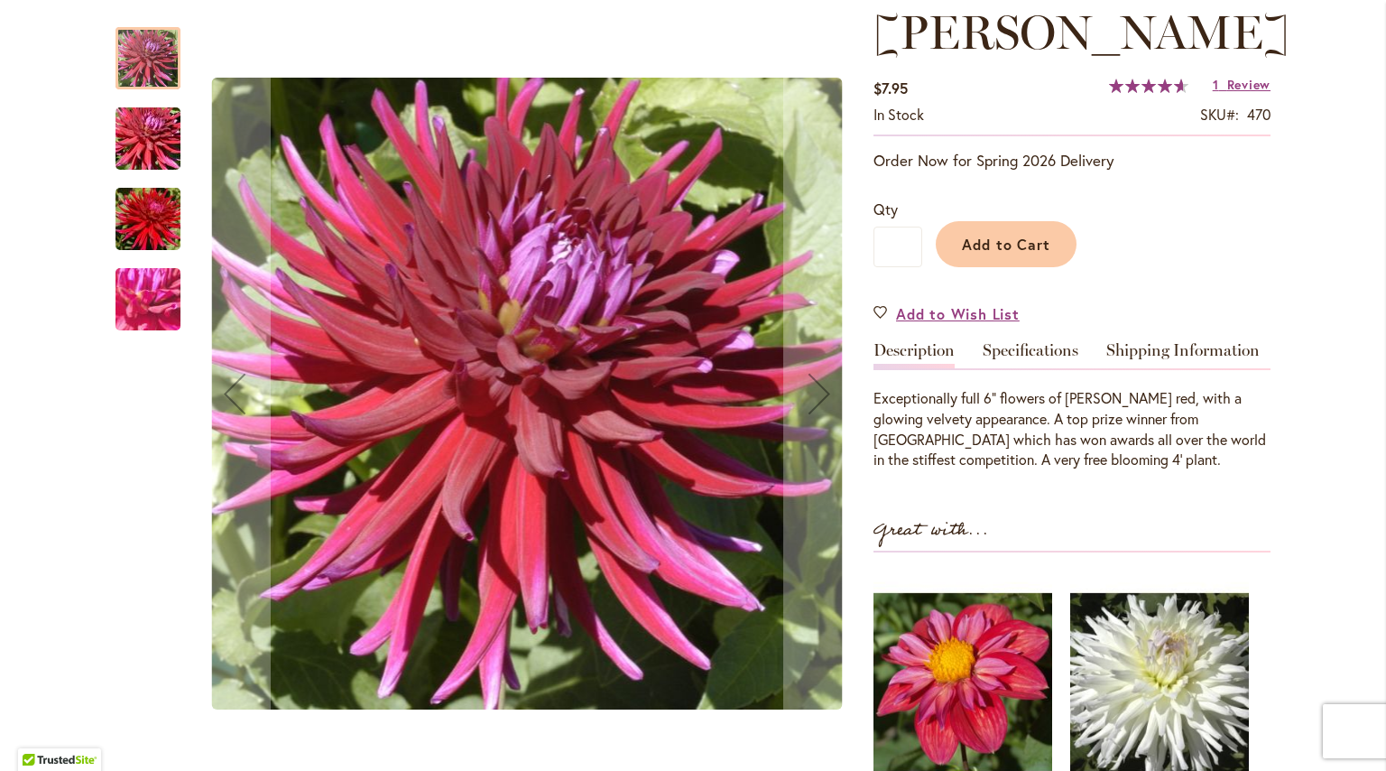
scroll to position [245, 0]
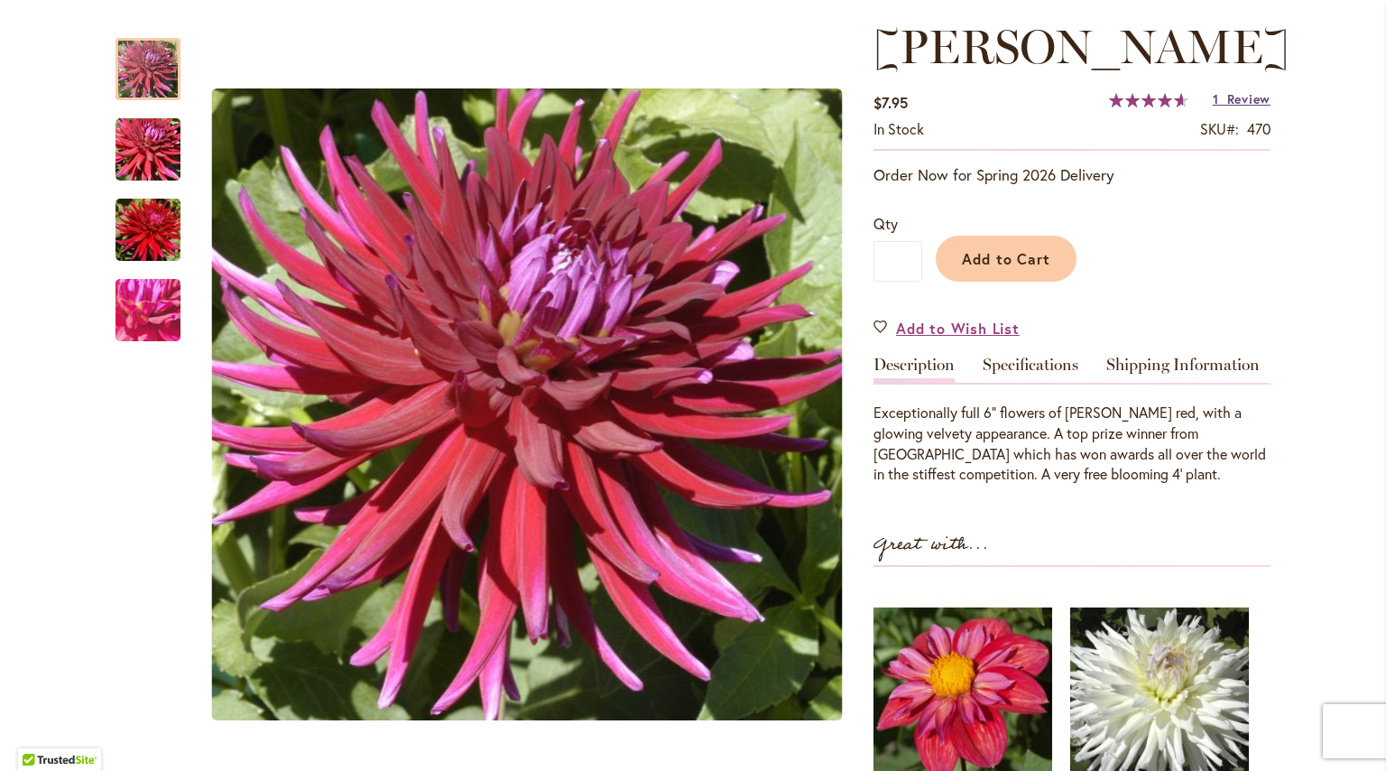
click at [1249, 101] on span "Review" at bounding box center [1249, 98] width 43 height 17
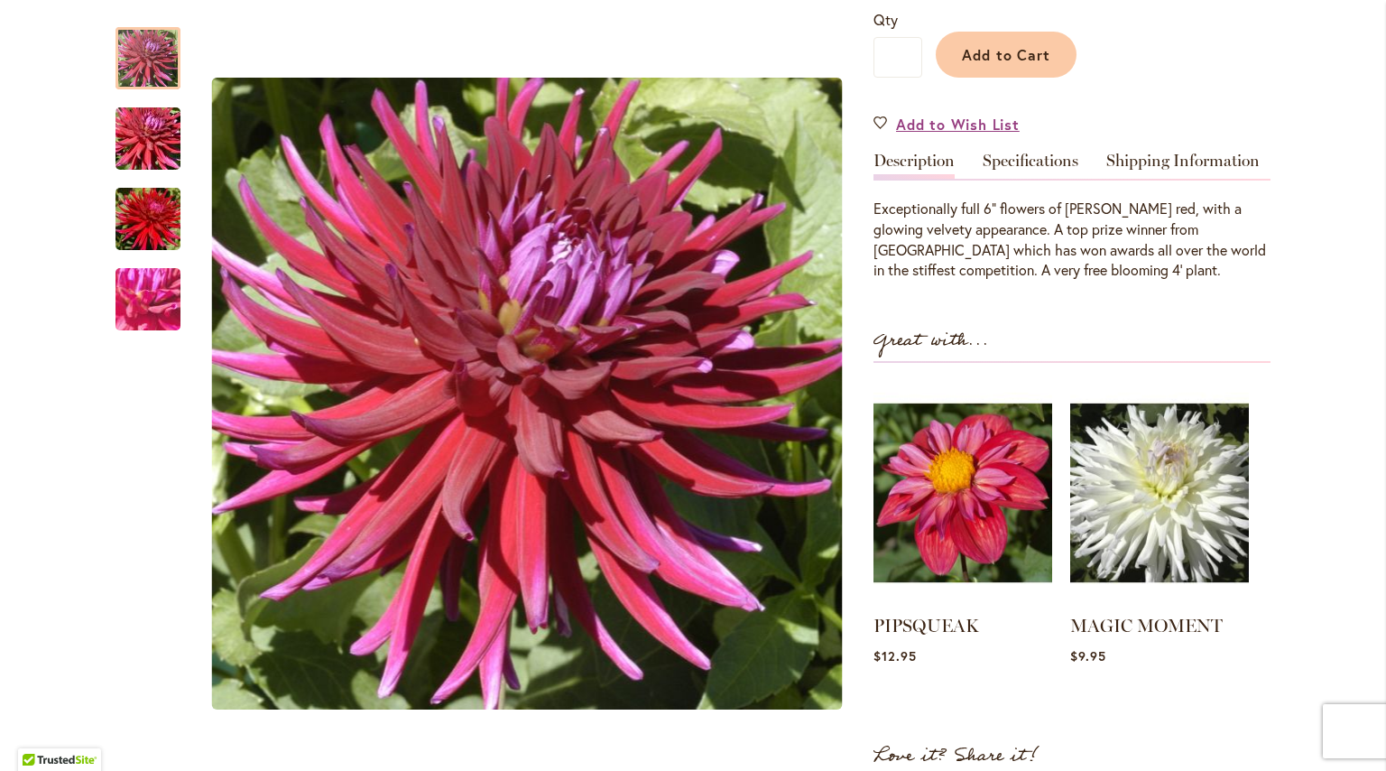
scroll to position [441, 0]
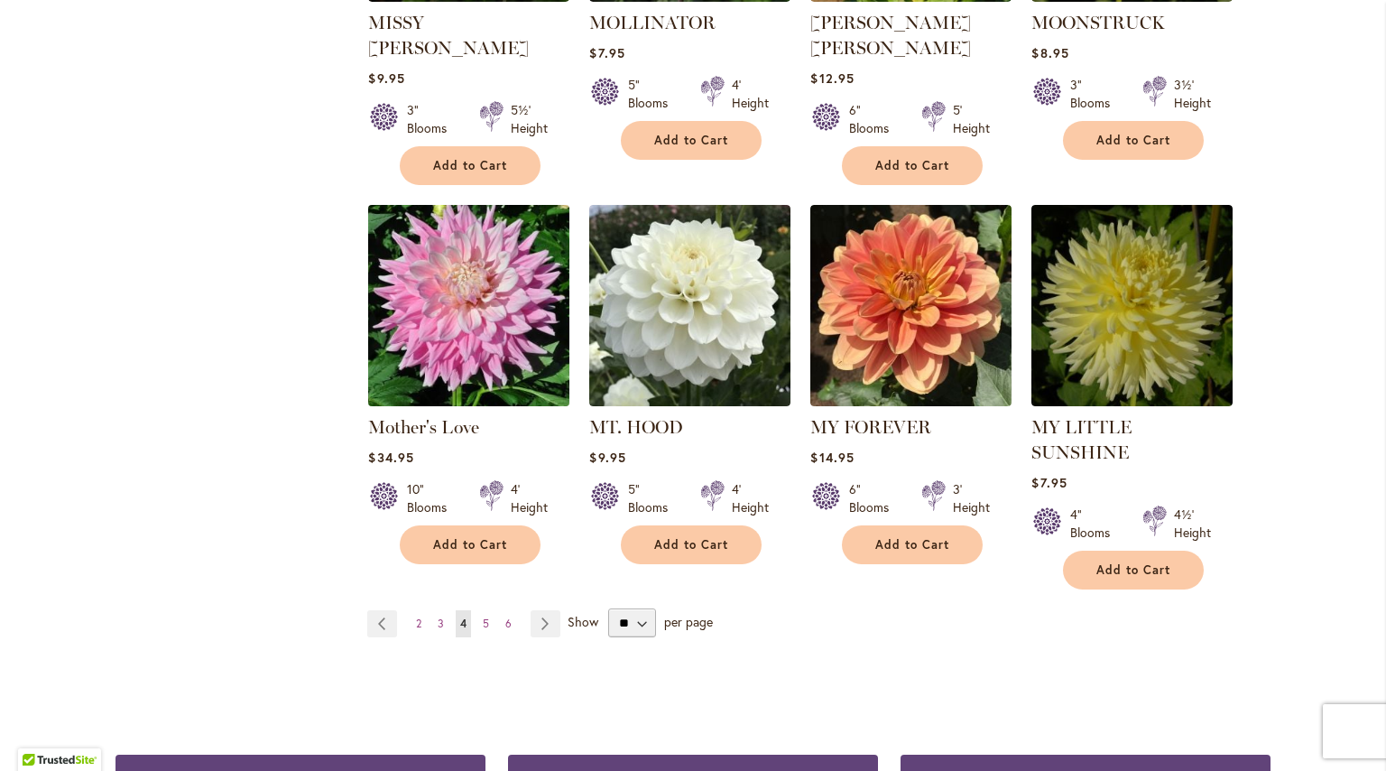
scroll to position [6051, 0]
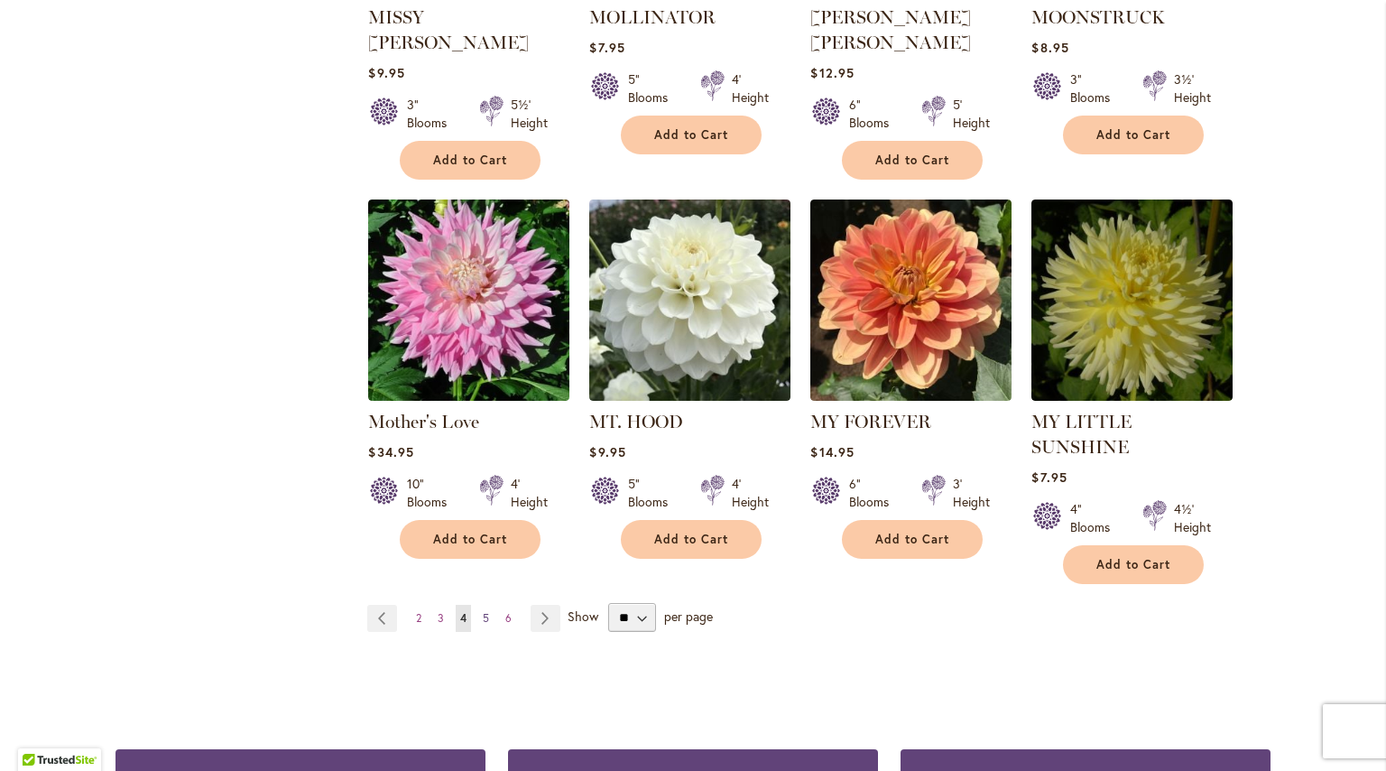
click at [492, 605] on link "Page 5" at bounding box center [485, 618] width 15 height 27
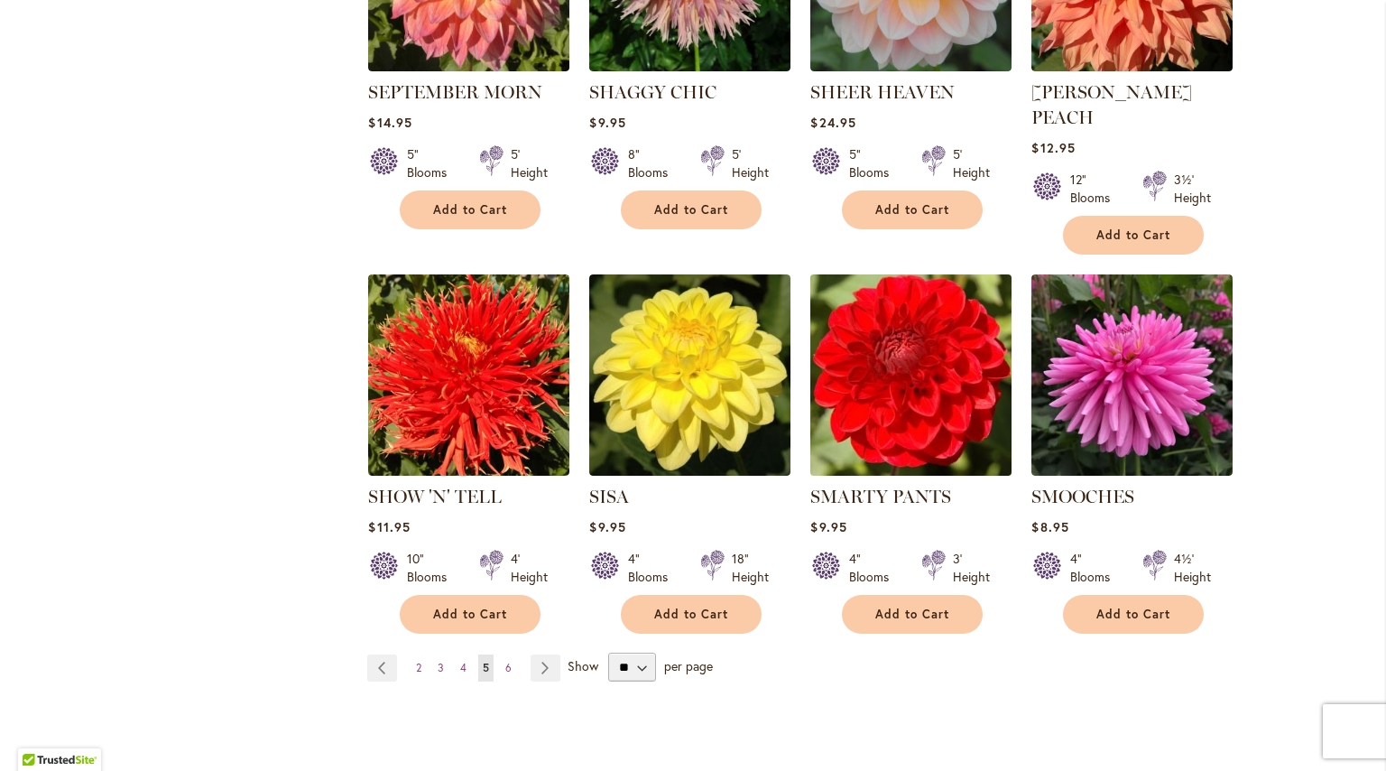
scroll to position [5985, 0]
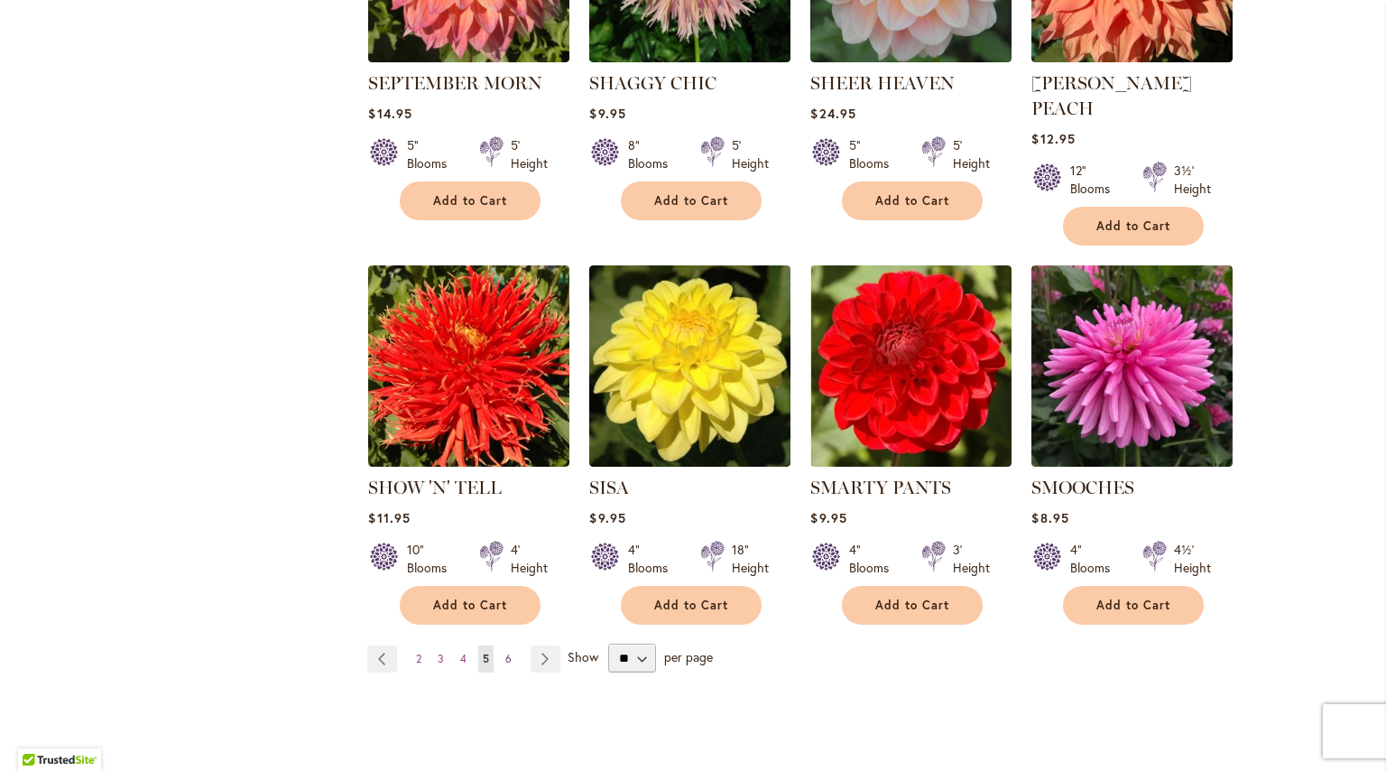
click at [514, 645] on link "Page 6" at bounding box center [508, 658] width 15 height 27
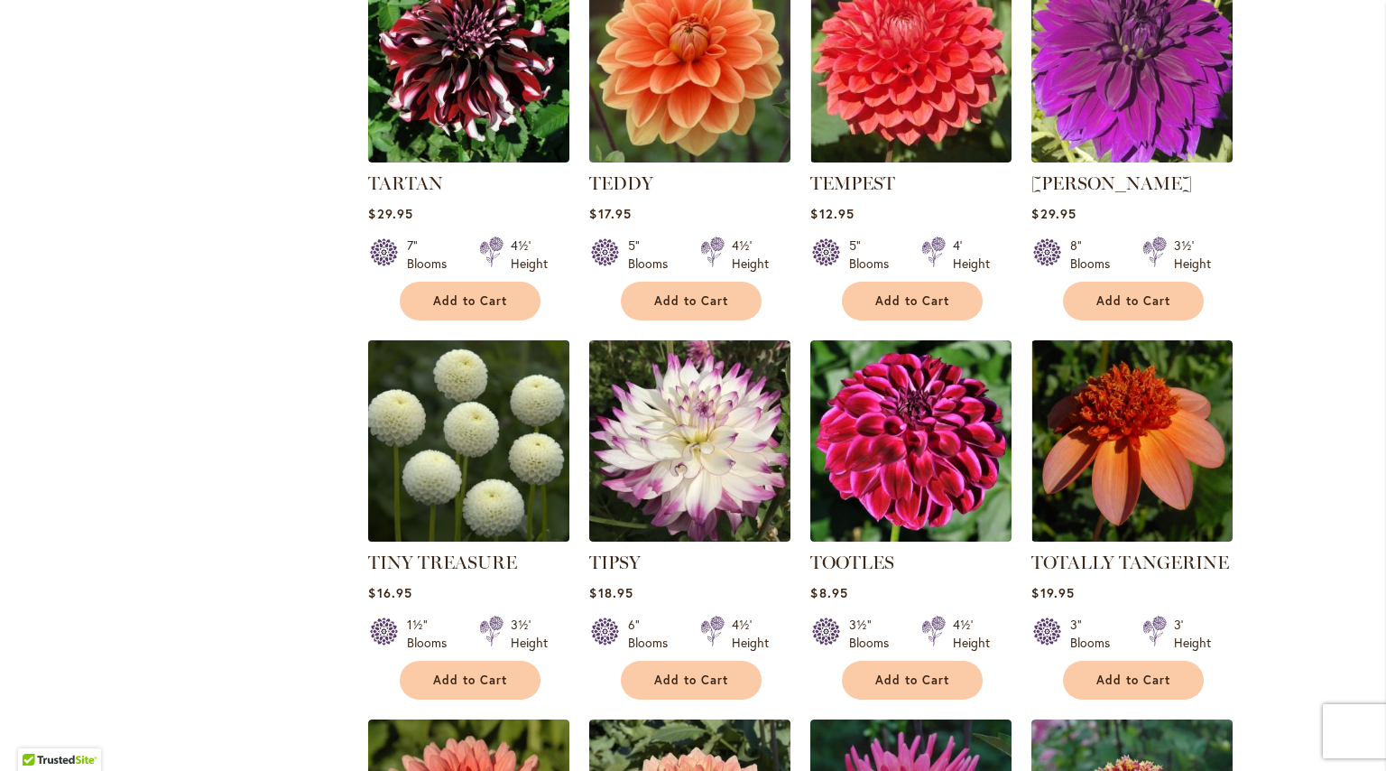
scroll to position [2754, 0]
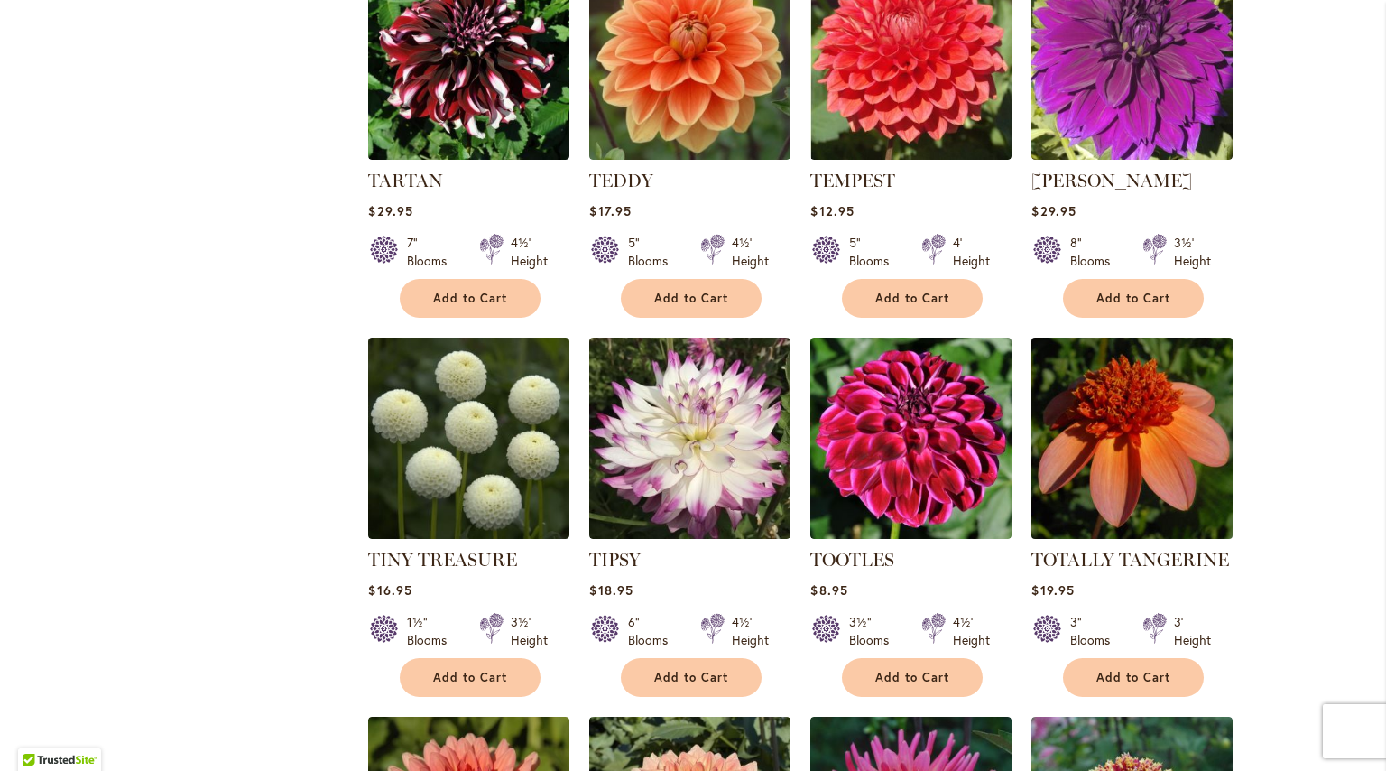
click at [1126, 418] on img at bounding box center [1132, 437] width 211 height 211
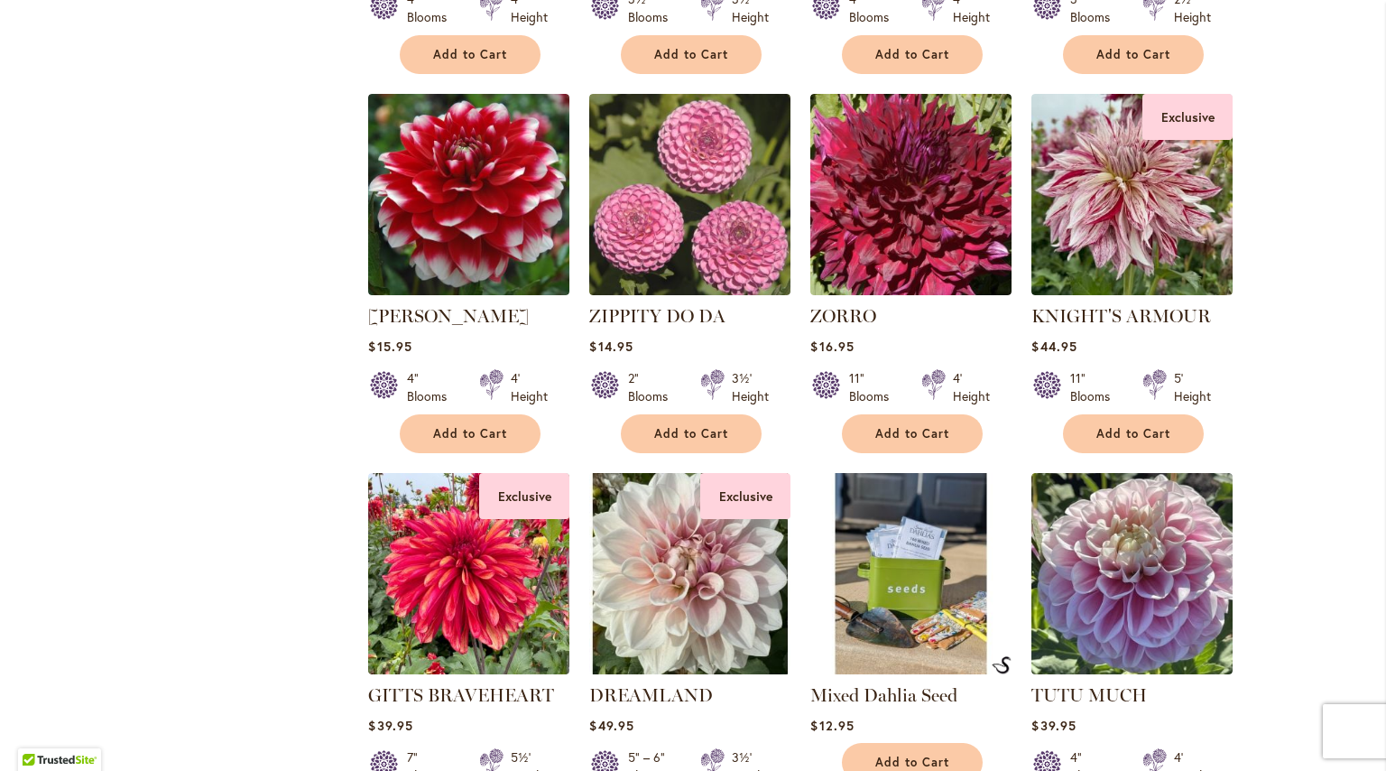
scroll to position [5679, 0]
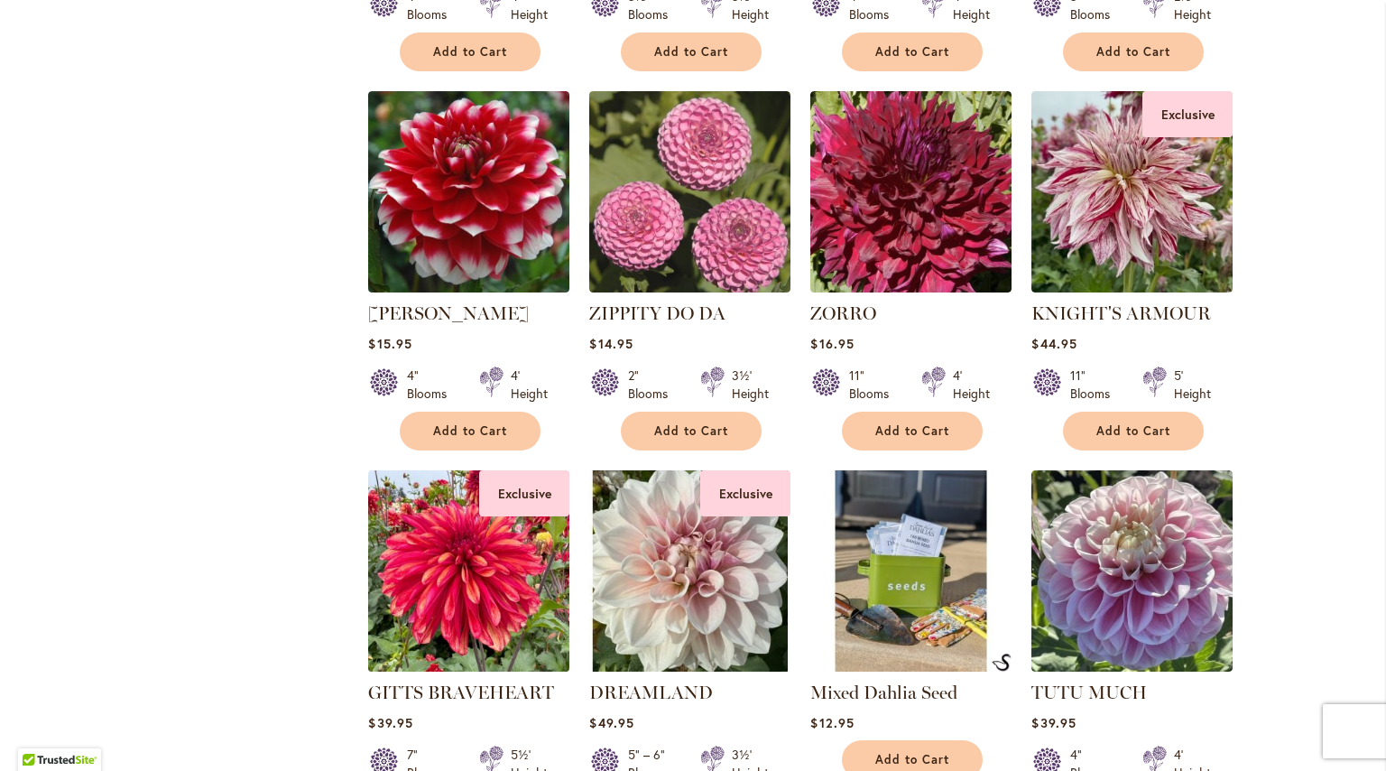
click at [483, 540] on img at bounding box center [469, 570] width 211 height 211
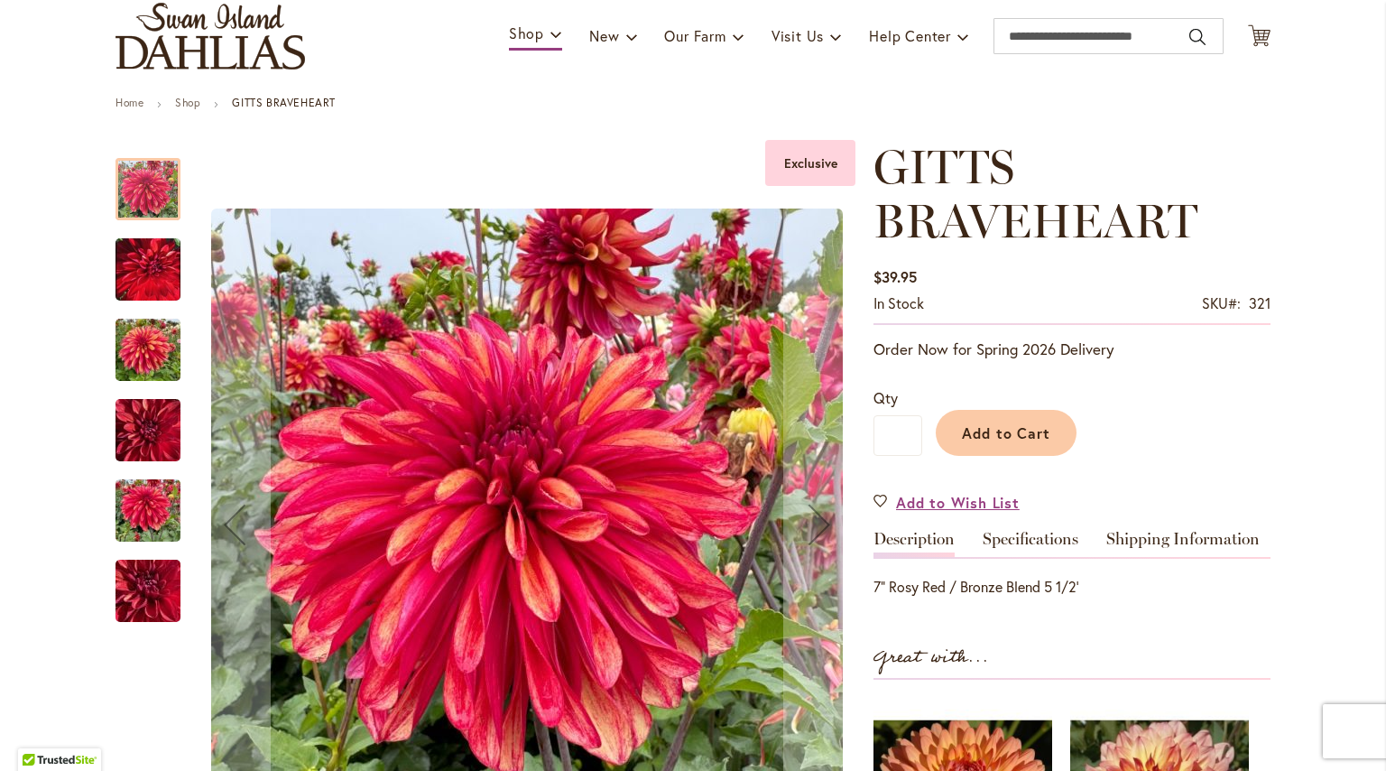
scroll to position [134, 0]
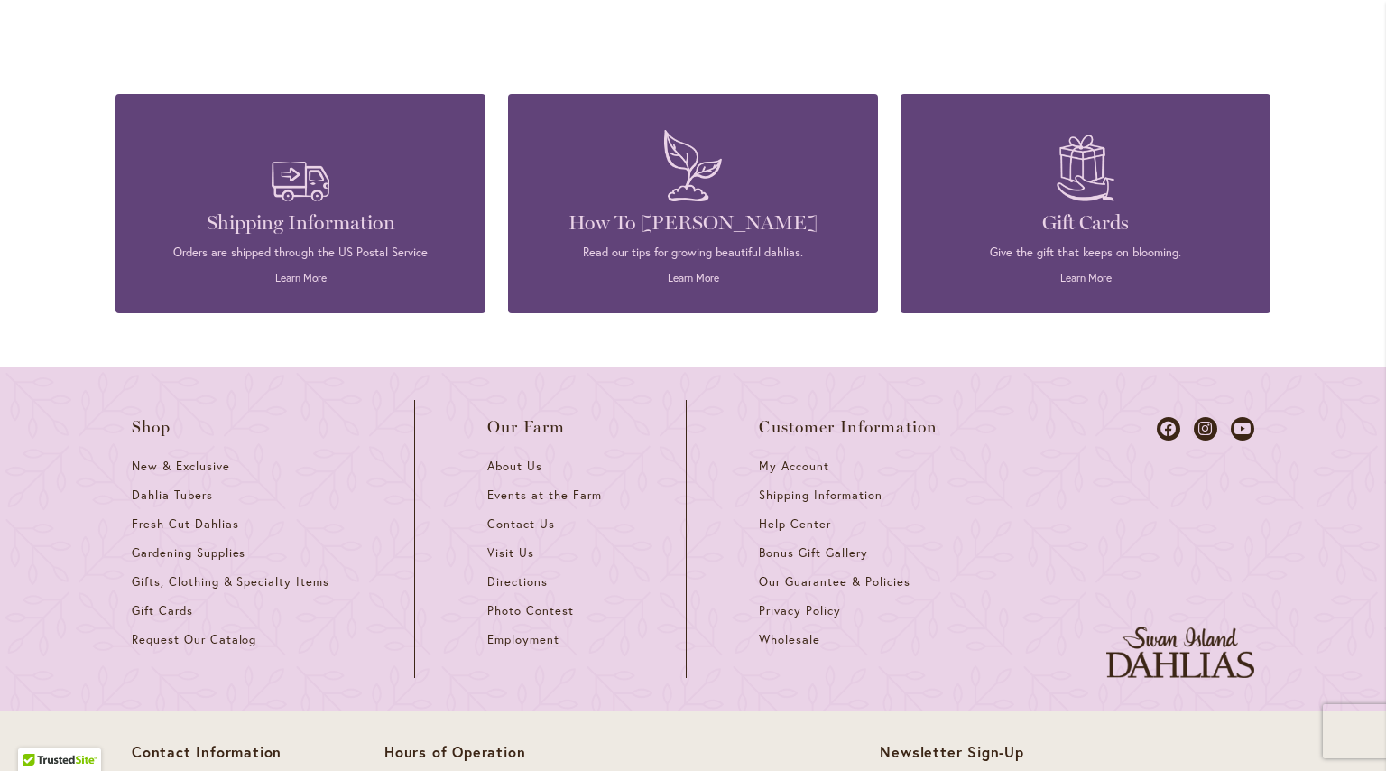
scroll to position [6594, 0]
